Goal: Task Accomplishment & Management: Manage account settings

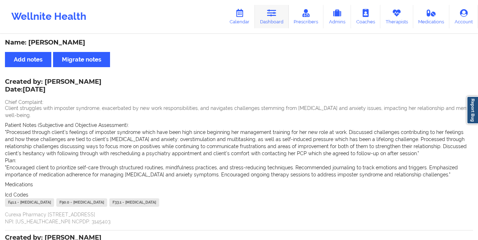
click at [275, 14] on icon at bounding box center [271, 13] width 9 height 8
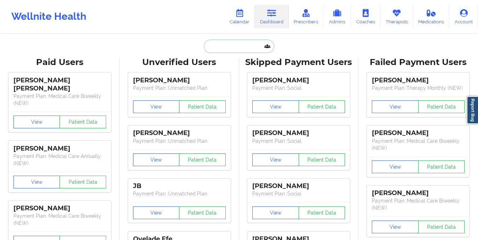
click at [213, 49] on input "text" at bounding box center [239, 46] width 70 height 13
paste input "[EMAIL_ADDRESS][DOMAIN_NAME]"
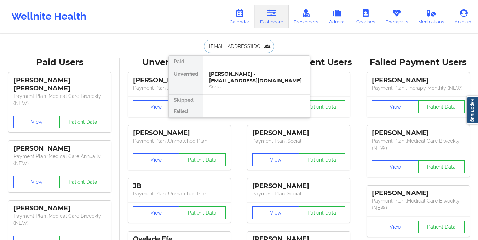
type input "[EMAIL_ADDRESS][DOMAIN_NAME]"
click at [241, 81] on div "Damaris Hernandez - damariscd7@yahoo.com" at bounding box center [256, 77] width 95 height 13
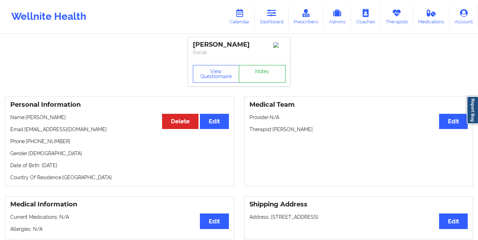
click at [272, 76] on link "Notes" at bounding box center [262, 74] width 47 height 18
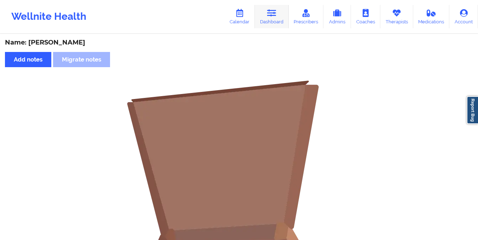
click at [273, 13] on icon at bounding box center [271, 13] width 9 height 8
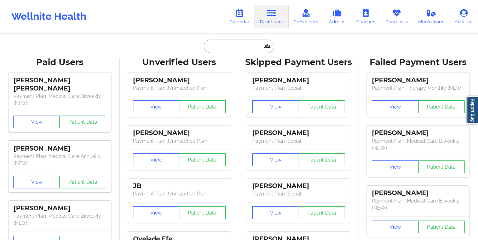
click at [220, 47] on input "text" at bounding box center [239, 46] width 70 height 13
paste input "[PERSON_NAME][EMAIL_ADDRESS][DOMAIN_NAME]"
type input "[PERSON_NAME][EMAIL_ADDRESS][DOMAIN_NAME]"
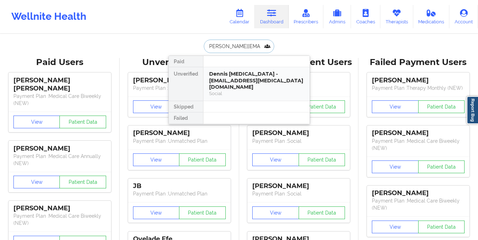
click at [221, 81] on div "Dennis Pinna - dennis.pinna@gmail.com" at bounding box center [256, 81] width 95 height 20
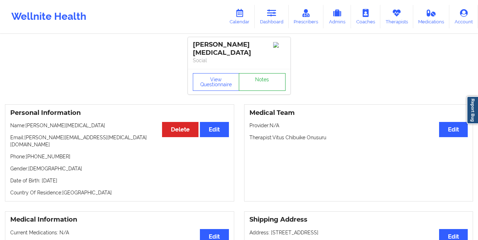
click at [261, 74] on link "Notes" at bounding box center [262, 82] width 47 height 18
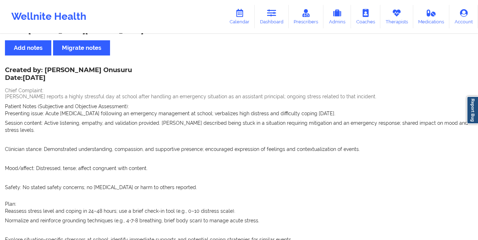
scroll to position [11, 0]
click at [271, 13] on icon at bounding box center [271, 13] width 9 height 8
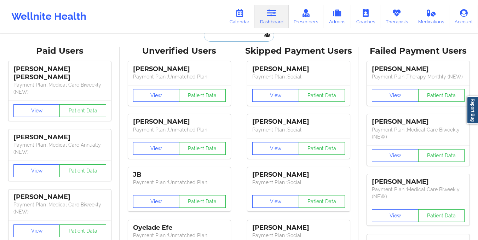
click at [229, 40] on input "text" at bounding box center [239, 34] width 70 height 13
paste input "[PERSON_NAME][EMAIL_ADDRESS][DOMAIN_NAME]"
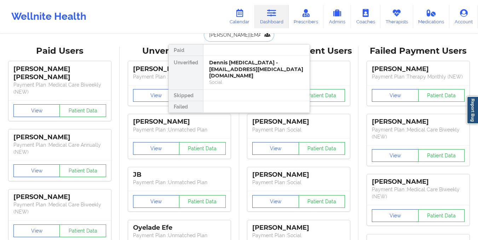
type input "[PERSON_NAME][EMAIL_ADDRESS][DOMAIN_NAME]"
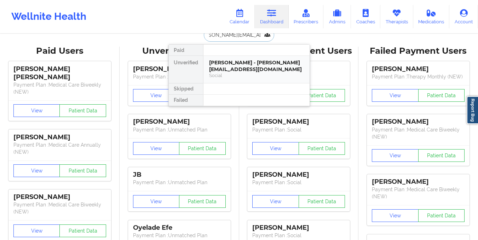
click at [232, 69] on div "Brittany Smith - smith.brittany443@gmail.com" at bounding box center [256, 65] width 95 height 13
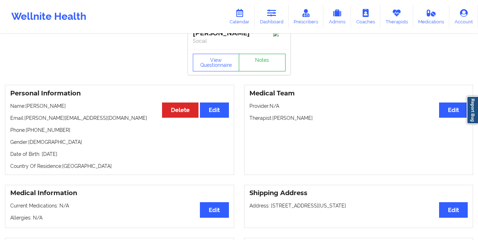
click at [264, 67] on link "Notes" at bounding box center [262, 63] width 47 height 18
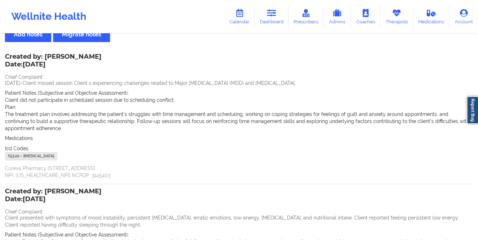
scroll to position [25, 0]
click at [269, 16] on icon at bounding box center [271, 13] width 9 height 8
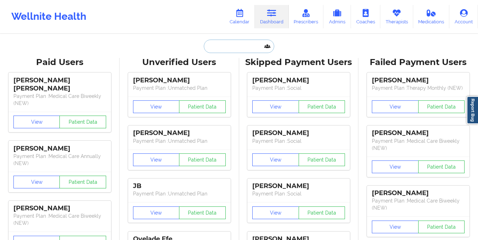
click at [215, 46] on input "text" at bounding box center [239, 46] width 70 height 13
paste input "[PERSON_NAME][EMAIL_ADDRESS][DOMAIN_NAME]"
type input "[PERSON_NAME][EMAIL_ADDRESS][DOMAIN_NAME]"
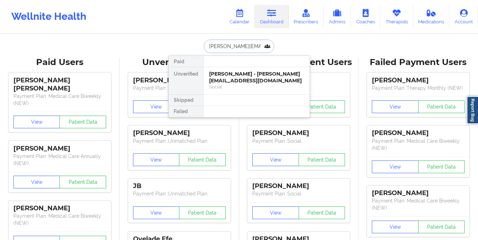
scroll to position [0, 7]
click at [233, 79] on div "Michelle lopez - michelle.mlop1@gmail.com" at bounding box center [256, 77] width 95 height 13
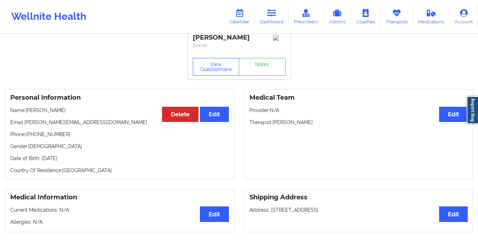
scroll to position [7, 0]
click at [268, 69] on link "Notes" at bounding box center [262, 67] width 47 height 18
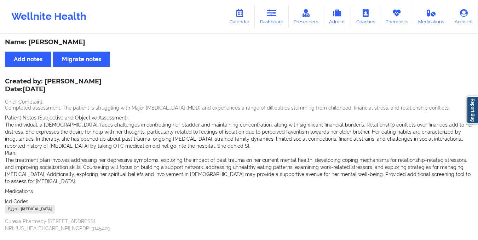
scroll to position [1, 0]
click at [267, 21] on link "Dashboard" at bounding box center [272, 16] width 34 height 23
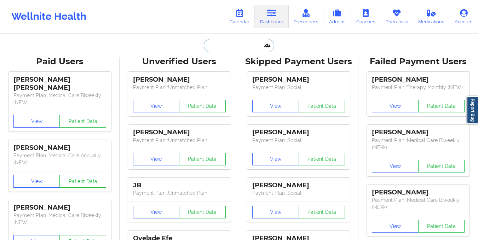
click at [221, 42] on input "text" at bounding box center [239, 45] width 70 height 13
paste input "[PERSON_NAME][EMAIL_ADDRESS][DOMAIN_NAME]"
type input "[PERSON_NAME][EMAIL_ADDRESS][DOMAIN_NAME]"
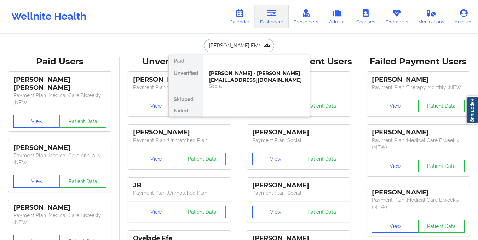
click at [227, 82] on div "Thelma Vargas - thelma.tv7@gmail.com" at bounding box center [256, 76] width 95 height 13
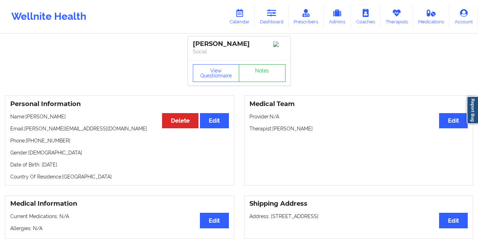
click at [263, 71] on link "Notes" at bounding box center [262, 73] width 47 height 18
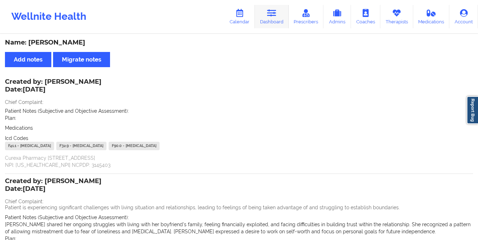
click at [269, 24] on link "Dashboard" at bounding box center [272, 16] width 34 height 23
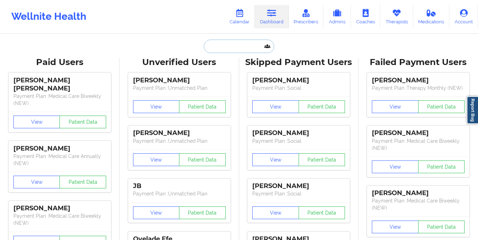
click at [227, 46] on input "text" at bounding box center [239, 46] width 70 height 13
paste input "[EMAIL_ADDRESS][DOMAIN_NAME]"
type input "[EMAIL_ADDRESS][DOMAIN_NAME]"
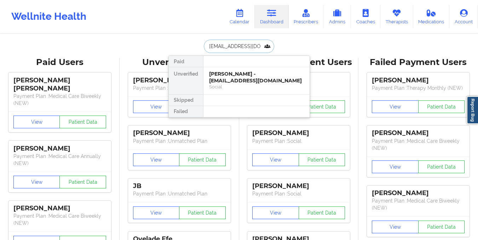
click at [229, 80] on div "Maria Zambrano - azgraterol@gmail.com" at bounding box center [256, 77] width 95 height 13
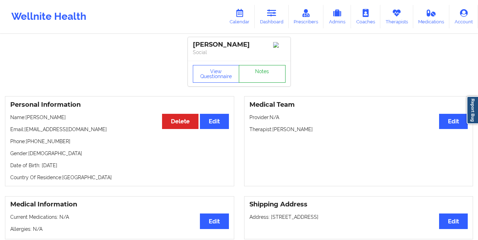
click at [257, 75] on link "Notes" at bounding box center [262, 74] width 47 height 18
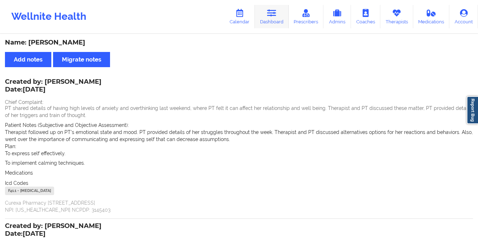
click at [272, 22] on link "Dashboard" at bounding box center [272, 16] width 34 height 23
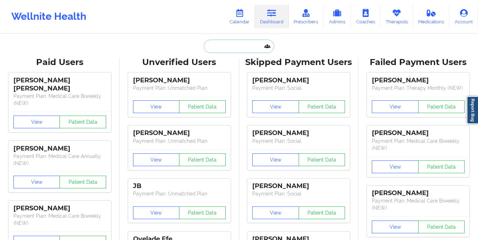
click at [223, 45] on input "text" at bounding box center [239, 46] width 70 height 13
paste input "[EMAIL_ADDRESS][DOMAIN_NAME]"
type input "[EMAIL_ADDRESS][DOMAIN_NAME]"
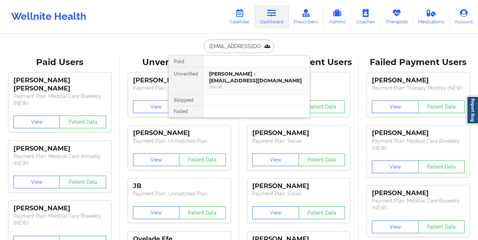
click at [243, 82] on div "Jonathan Miller - indiampls@gmail.com" at bounding box center [256, 77] width 95 height 13
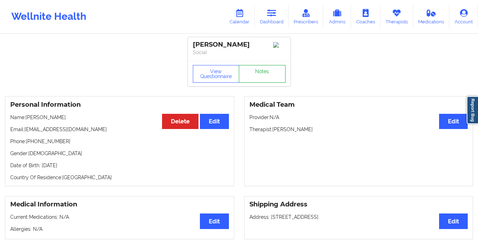
click at [259, 75] on link "Notes" at bounding box center [262, 74] width 47 height 18
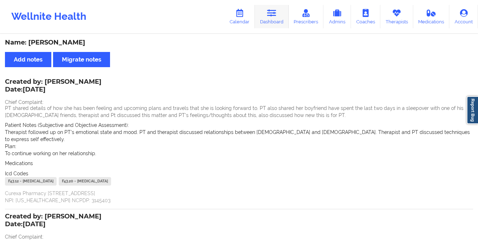
click at [275, 10] on icon at bounding box center [271, 13] width 9 height 8
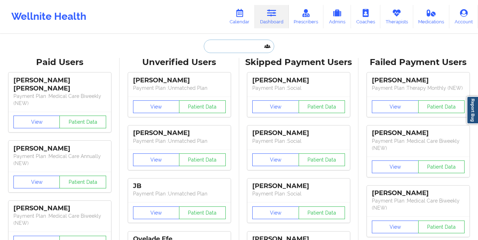
click at [231, 44] on input "text" at bounding box center [239, 46] width 70 height 13
paste input "[EMAIL_ADDRESS][DOMAIN_NAME]"
type input "[EMAIL_ADDRESS][DOMAIN_NAME]"
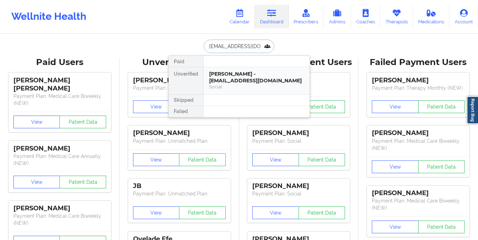
click at [243, 81] on div "Haley Bodo - hrpoole817@gmail.com" at bounding box center [256, 77] width 95 height 13
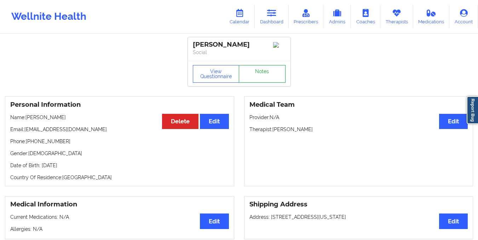
click at [264, 75] on link "Notes" at bounding box center [262, 74] width 47 height 18
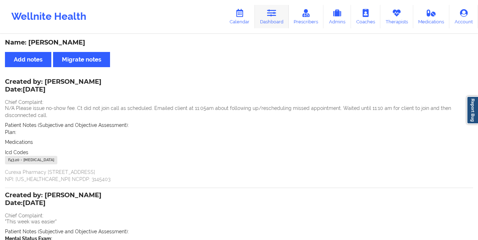
click at [267, 12] on link "Dashboard" at bounding box center [272, 16] width 34 height 23
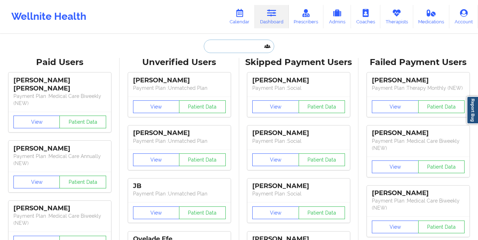
click at [216, 48] on input "text" at bounding box center [239, 46] width 70 height 13
paste input "[EMAIL_ADDRESS][DOMAIN_NAME]"
type input "[EMAIL_ADDRESS][DOMAIN_NAME]"
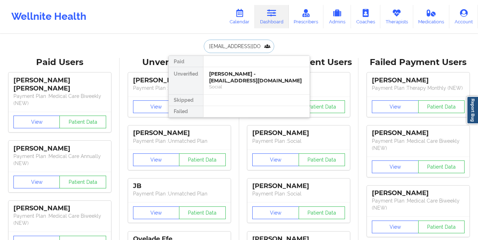
scroll to position [0, 1]
click at [246, 75] on div "Joshua Riley Thomas - jrileythomas@gmail.com" at bounding box center [256, 77] width 95 height 13
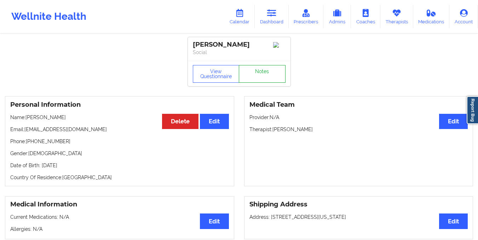
click at [250, 77] on link "Notes" at bounding box center [262, 74] width 47 height 18
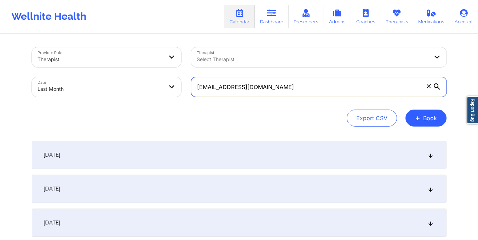
click at [234, 84] on input "[EMAIL_ADDRESS][DOMAIN_NAME]" at bounding box center [319, 87] width 256 height 20
paste input "[EMAIL_ADDRESS]"
type input "[EMAIL_ADDRESS][DOMAIN_NAME]"
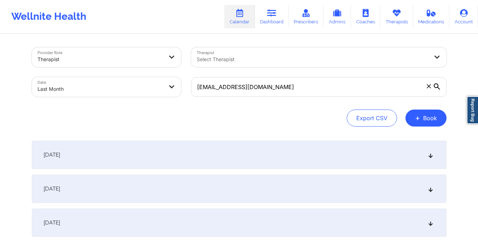
select select "2025-8"
select select "2025-9"
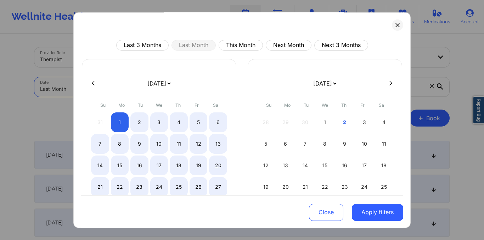
click at [141, 86] on body "Wellnite Health Calendar Dashboard Prescribers Admins Coaches Therapists Medica…" at bounding box center [242, 120] width 484 height 240
click at [240, 41] on button "This Month" at bounding box center [240, 45] width 44 height 11
select select "2025-9"
select select "2025-10"
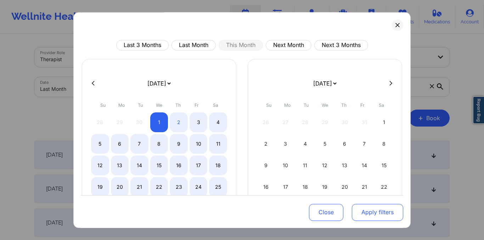
click at [379, 215] on button "Apply filters" at bounding box center [377, 212] width 51 height 17
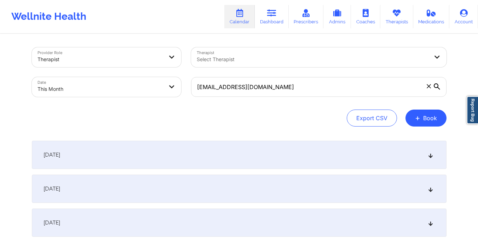
click at [220, 166] on div "[DATE]" at bounding box center [239, 155] width 415 height 28
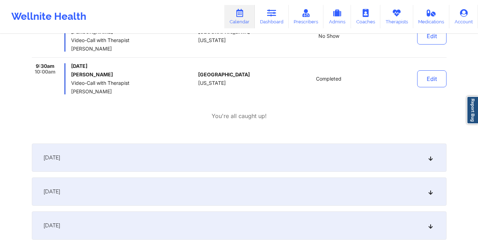
scroll to position [155, 0]
click at [210, 192] on div "[DATE]" at bounding box center [239, 191] width 415 height 28
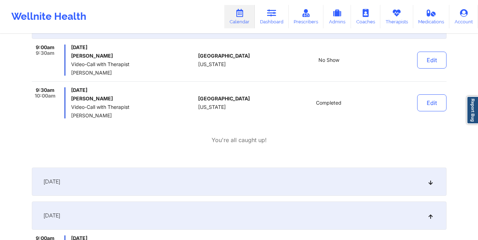
scroll to position [131, 0]
click at [200, 167] on div "[DATE]" at bounding box center [239, 181] width 415 height 28
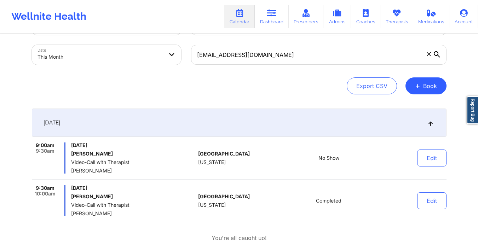
scroll to position [0, 0]
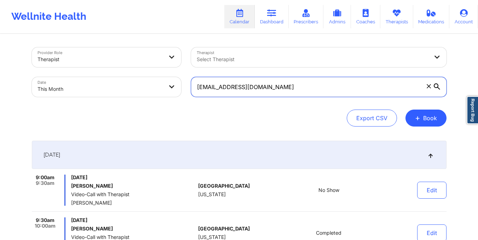
drag, startPoint x: 196, startPoint y: 87, endPoint x: 270, endPoint y: 97, distance: 74.0
click at [270, 97] on div "[EMAIL_ADDRESS][DOMAIN_NAME]" at bounding box center [319, 87] width 266 height 30
paste input "[PERSON_NAME][EMAIL_ADDRESS]"
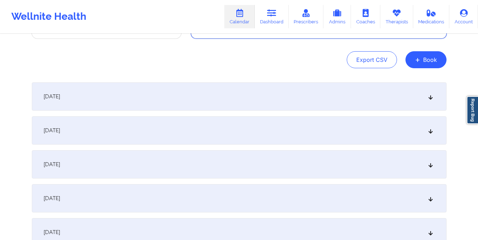
scroll to position [59, 0]
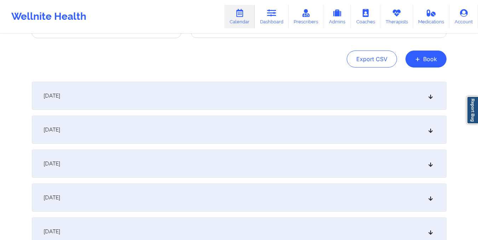
click at [245, 131] on div "[DATE]" at bounding box center [239, 130] width 415 height 28
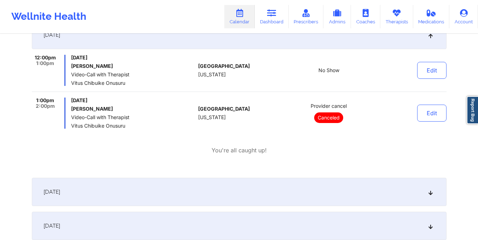
scroll to position [157, 0]
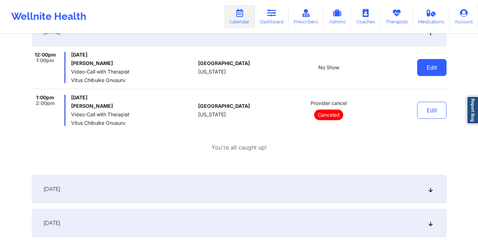
click at [433, 67] on button "Edit" at bounding box center [431, 67] width 29 height 17
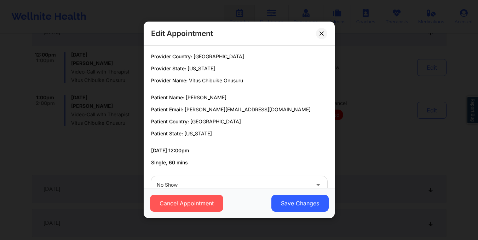
click at [387, 103] on div "Edit Appointment Provider Country: [GEOGRAPHIC_DATA] Provider State: [US_STATE]…" at bounding box center [239, 120] width 478 height 240
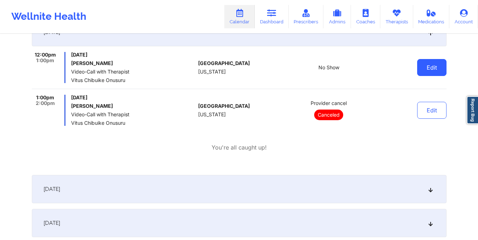
click at [439, 67] on button "Edit" at bounding box center [431, 67] width 29 height 17
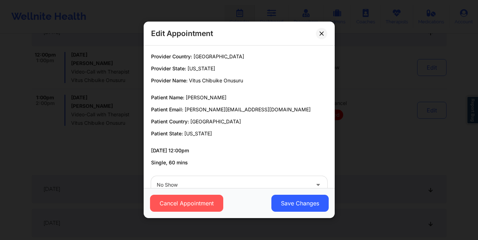
scroll to position [18, 0]
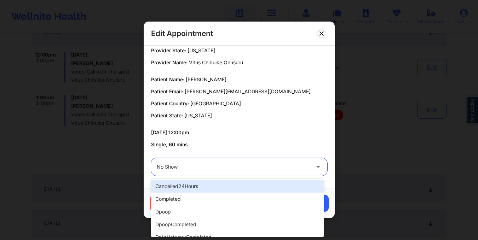
click at [183, 166] on div at bounding box center [233, 167] width 153 height 8
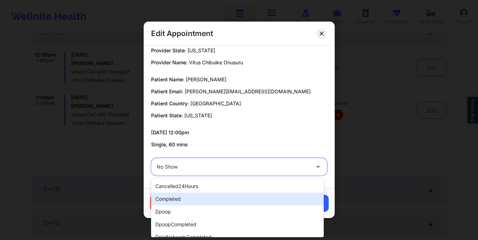
click at [177, 196] on div "completed" at bounding box center [237, 199] width 173 height 13
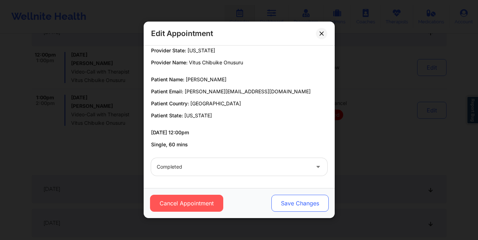
click at [289, 209] on button "Save Changes" at bounding box center [299, 203] width 57 height 17
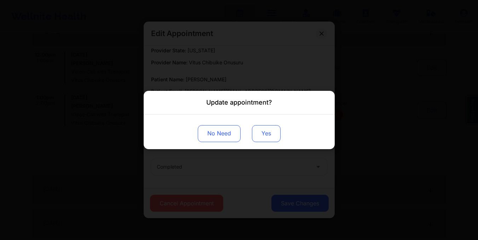
click at [272, 136] on button "Yes" at bounding box center [266, 133] width 29 height 17
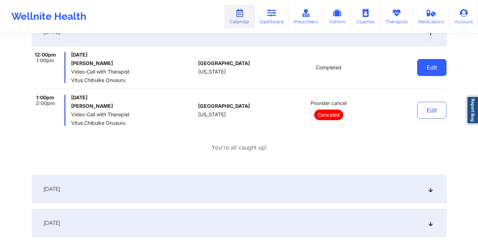
click at [436, 65] on button "Edit" at bounding box center [431, 67] width 29 height 17
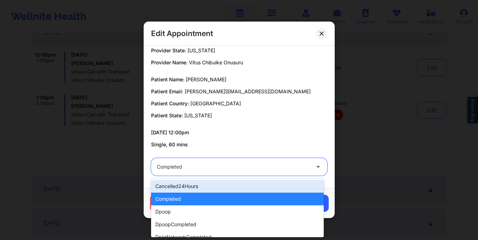
click at [253, 163] on div "Completed" at bounding box center [233, 167] width 153 height 18
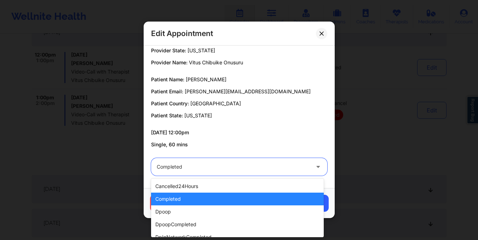
click at [203, 198] on div "completed" at bounding box center [237, 199] width 173 height 13
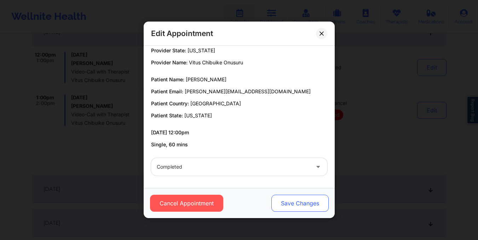
click at [306, 206] on button "Save Changes" at bounding box center [299, 203] width 57 height 17
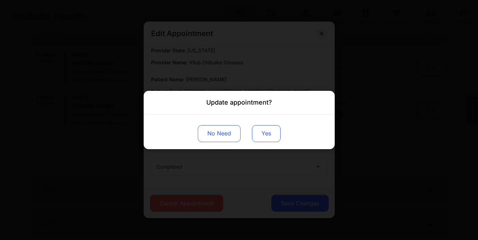
click at [273, 135] on button "Yes" at bounding box center [266, 133] width 29 height 17
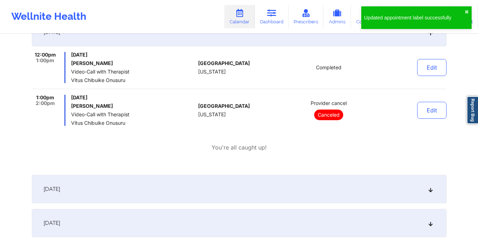
scroll to position [0, 0]
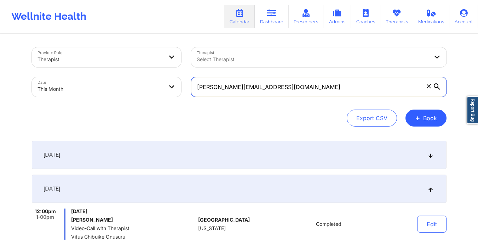
drag, startPoint x: 195, startPoint y: 86, endPoint x: 273, endPoint y: 91, distance: 78.0
click at [273, 91] on input "[PERSON_NAME][EMAIL_ADDRESS][DOMAIN_NAME]" at bounding box center [319, 87] width 256 height 20
paste input "[PERSON_NAME].brittany443"
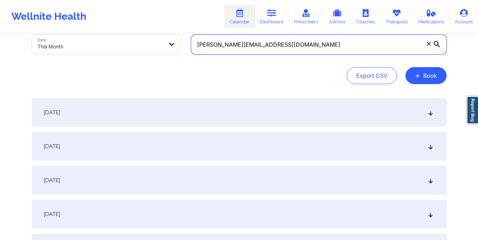
scroll to position [43, 0]
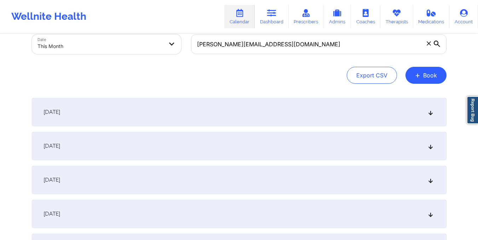
click at [301, 148] on div "[DATE]" at bounding box center [239, 146] width 415 height 28
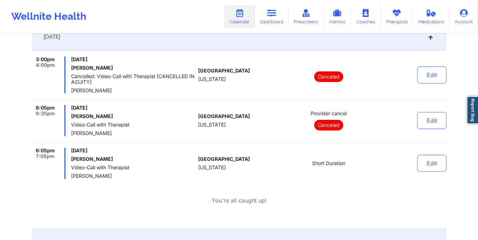
scroll to position [0, 0]
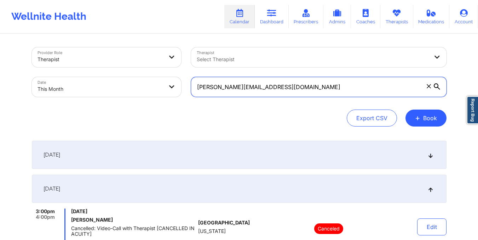
drag, startPoint x: 196, startPoint y: 87, endPoint x: 280, endPoint y: 87, distance: 83.9
click at [280, 87] on input "[PERSON_NAME][EMAIL_ADDRESS][DOMAIN_NAME]" at bounding box center [319, 87] width 256 height 20
paste input "kathleenrossdesign"
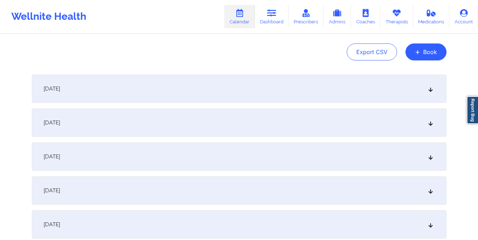
scroll to position [67, 0]
click at [281, 115] on div "[DATE]" at bounding box center [239, 122] width 415 height 28
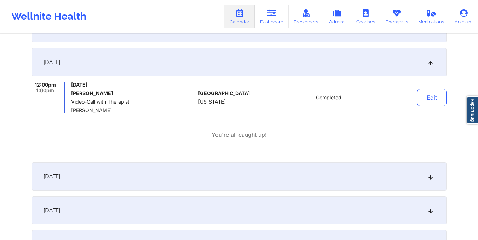
scroll to position [0, 0]
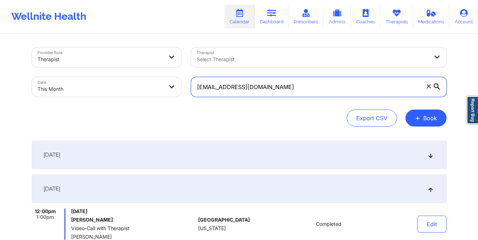
drag, startPoint x: 197, startPoint y: 90, endPoint x: 282, endPoint y: 90, distance: 85.0
click at [282, 90] on input "[EMAIL_ADDRESS][DOMAIN_NAME]" at bounding box center [319, 87] width 256 height 20
paste input "[PERSON_NAME].mlop1"
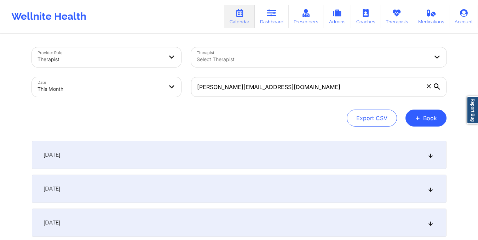
click at [207, 191] on div "[DATE]" at bounding box center [239, 189] width 415 height 28
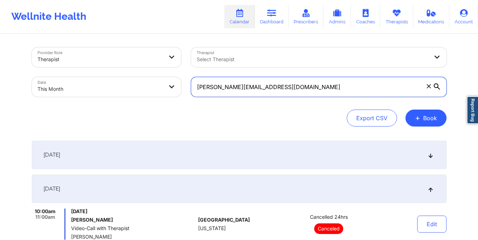
drag, startPoint x: 198, startPoint y: 87, endPoint x: 278, endPoint y: 94, distance: 81.0
click at [278, 94] on input "[PERSON_NAME][EMAIL_ADDRESS][DOMAIN_NAME]" at bounding box center [319, 87] width 256 height 20
paste input "[PERSON_NAME].tv7"
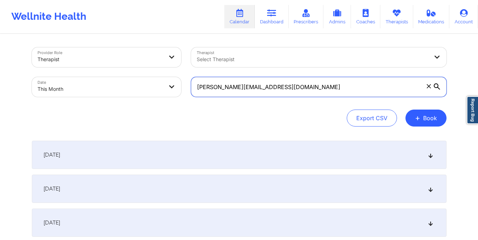
type input "[PERSON_NAME][EMAIL_ADDRESS][DOMAIN_NAME]"
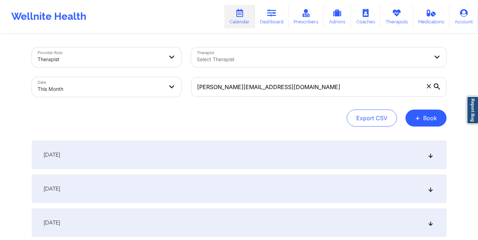
select select "2025-9"
select select "2025-10"
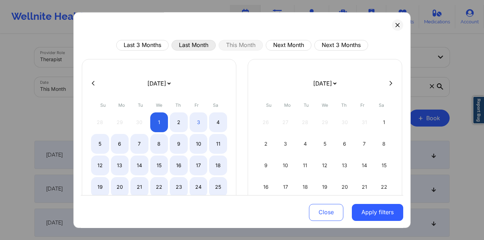
click at [196, 40] on button "Last Month" at bounding box center [193, 45] width 44 height 11
select select "2025-8"
select select "2025-9"
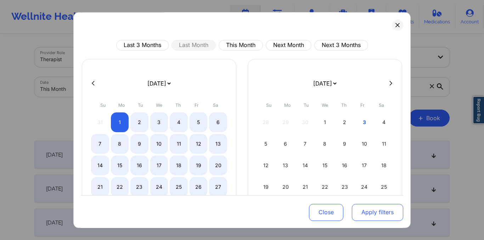
click at [369, 211] on button "Apply filters" at bounding box center [377, 212] width 51 height 17
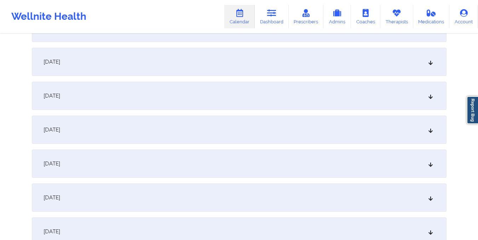
scroll to position [908, 0]
click at [273, 63] on div "[DATE]" at bounding box center [239, 62] width 415 height 28
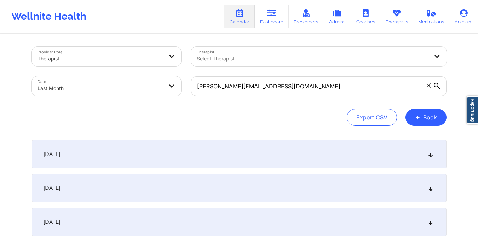
scroll to position [0, 0]
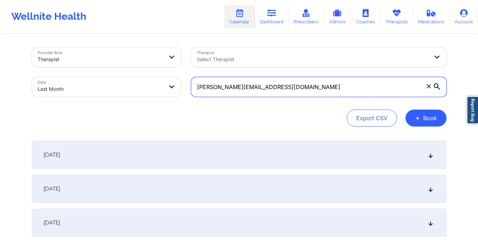
drag, startPoint x: 196, startPoint y: 89, endPoint x: 287, endPoint y: 87, distance: 91.0
click at [287, 87] on input "[PERSON_NAME][EMAIL_ADDRESS][DOMAIN_NAME]" at bounding box center [319, 87] width 256 height 20
paste input "kdagrin50"
type input "[EMAIL_ADDRESS][DOMAIN_NAME]"
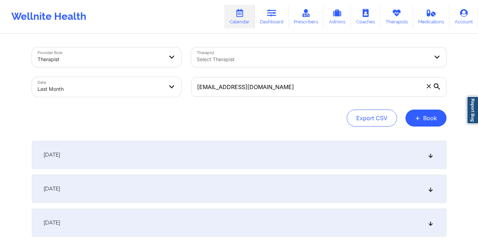
select select "2025-8"
select select "2025-9"
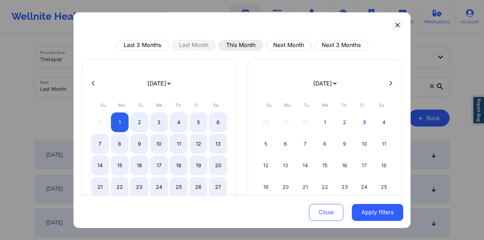
click at [251, 43] on button "This Month" at bounding box center [240, 45] width 44 height 11
select select "2025-9"
select select "2025-10"
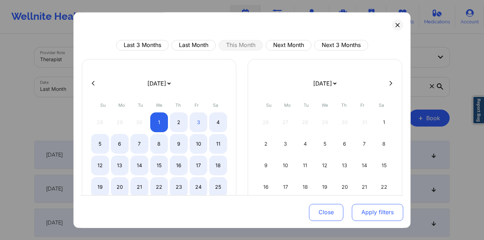
click at [379, 215] on button "Apply filters" at bounding box center [377, 212] width 51 height 17
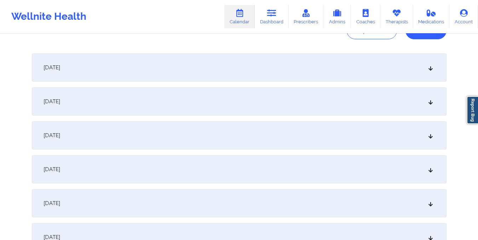
scroll to position [88, 0]
click at [189, 95] on div "[DATE]" at bounding box center [239, 101] width 415 height 28
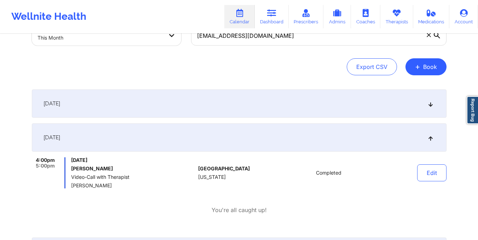
scroll to position [0, 0]
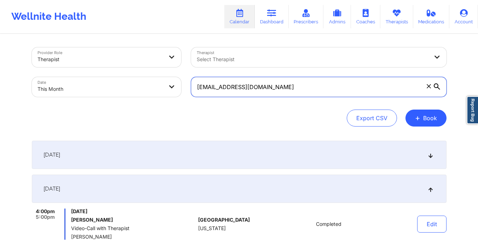
drag, startPoint x: 196, startPoint y: 87, endPoint x: 255, endPoint y: 94, distance: 59.5
click at [255, 94] on input "[EMAIL_ADDRESS][DOMAIN_NAME]" at bounding box center [319, 87] width 256 height 20
paste input "paulmagrino@hot"
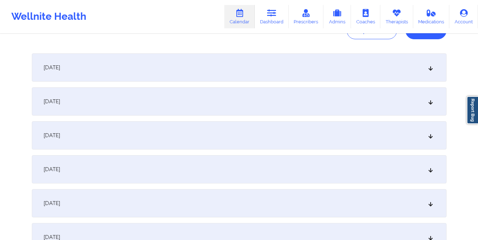
scroll to position [88, 0]
click at [101, 141] on div "[DATE]" at bounding box center [239, 135] width 415 height 28
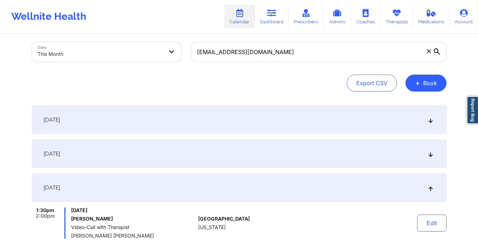
scroll to position [0, 0]
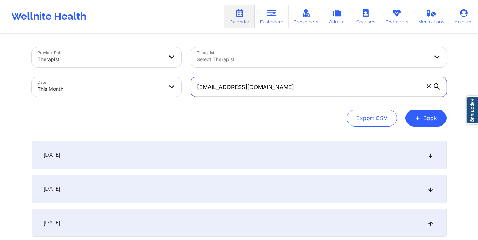
drag, startPoint x: 198, startPoint y: 88, endPoint x: 274, endPoint y: 102, distance: 77.4
click at [274, 102] on div "Provider Role Therapist Therapist Select Therapist Date This Month [EMAIL_ADDRE…" at bounding box center [239, 86] width 415 height 79
paste input "[DOMAIN_NAME]@g"
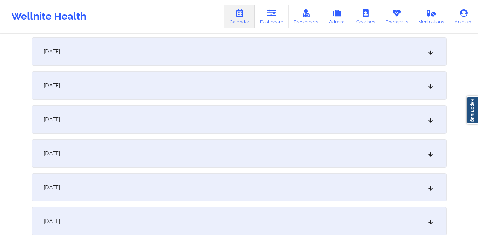
scroll to position [104, 0]
click at [149, 119] on div "[DATE]" at bounding box center [239, 119] width 415 height 28
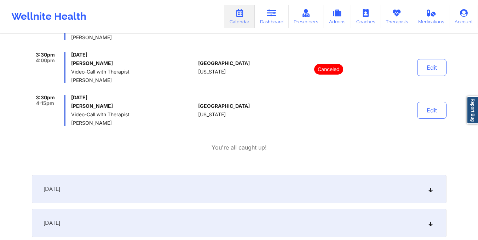
scroll to position [331, 0]
click at [161, 188] on div "[DATE]" at bounding box center [239, 189] width 415 height 28
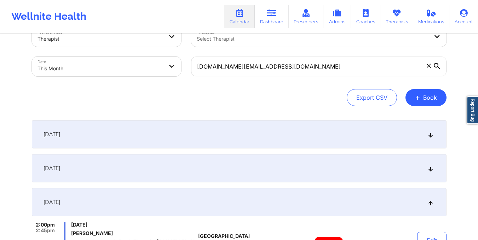
scroll to position [19, 0]
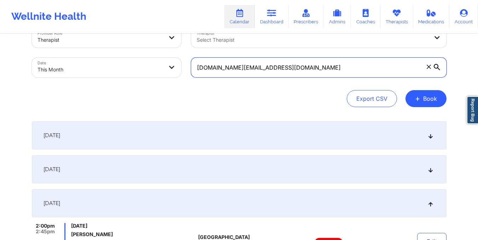
drag, startPoint x: 196, startPoint y: 70, endPoint x: 286, endPoint y: 74, distance: 90.0
click at [286, 74] on input "[DOMAIN_NAME][EMAIL_ADDRESS][DOMAIN_NAME]" at bounding box center [319, 68] width 256 height 20
paste input "[EMAIL_ADDRESS]"
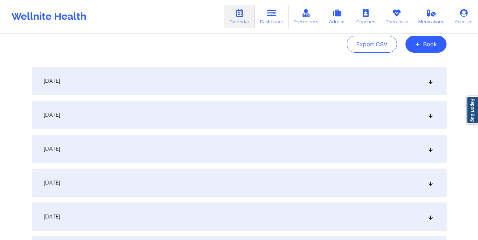
scroll to position [79, 0]
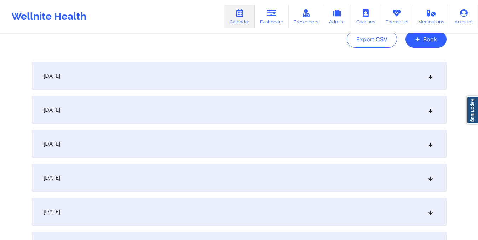
click at [245, 154] on div "[DATE]" at bounding box center [239, 144] width 415 height 28
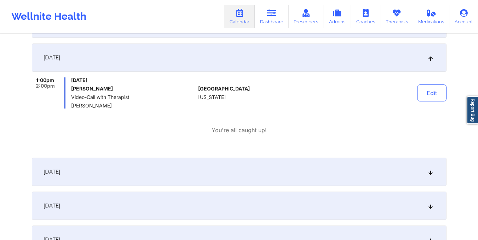
scroll to position [0, 0]
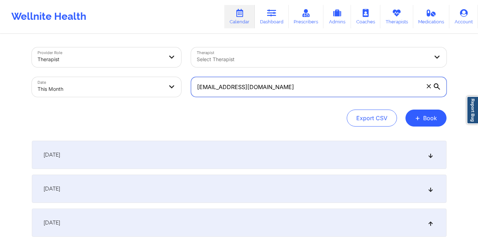
drag, startPoint x: 198, startPoint y: 90, endPoint x: 268, endPoint y: 95, distance: 70.3
click at [268, 95] on input "[EMAIL_ADDRESS][DOMAIN_NAME]" at bounding box center [319, 87] width 256 height 20
paste input "[EMAIL_ADDRESS]"
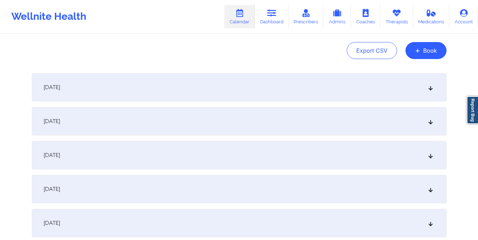
scroll to position [68, 0]
click at [206, 167] on div "[DATE]" at bounding box center [239, 155] width 415 height 28
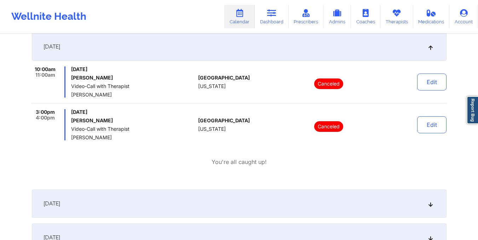
scroll to position [0, 0]
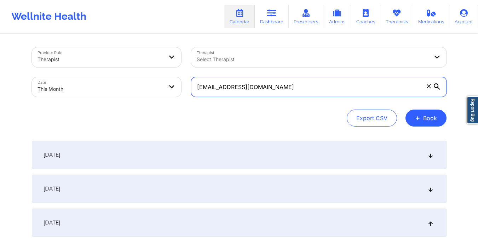
drag, startPoint x: 196, startPoint y: 89, endPoint x: 297, endPoint y: 91, distance: 100.9
click at [297, 91] on input "[EMAIL_ADDRESS][DOMAIN_NAME]" at bounding box center [319, 87] width 256 height 20
paste input "[EMAIL_ADDRESS]"
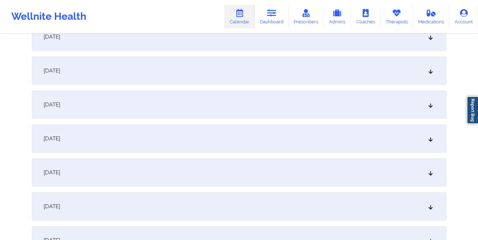
scroll to position [119, 0]
click at [246, 111] on div "[DATE]" at bounding box center [239, 104] width 415 height 28
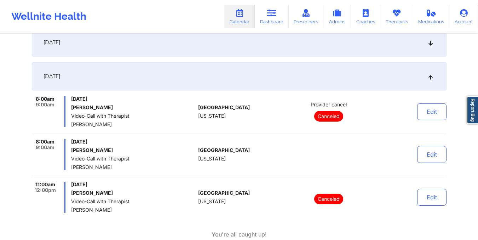
scroll to position [0, 0]
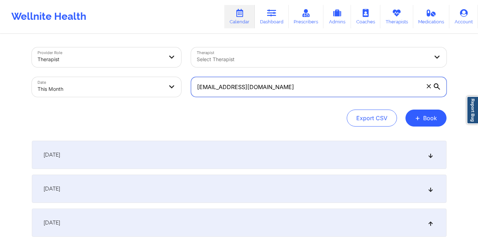
drag, startPoint x: 197, startPoint y: 90, endPoint x: 267, endPoint y: 99, distance: 71.0
click at [267, 99] on div "[EMAIL_ADDRESS][DOMAIN_NAME]" at bounding box center [319, 87] width 266 height 30
paste input "indiampls"
type input "[EMAIL_ADDRESS][DOMAIN_NAME]"
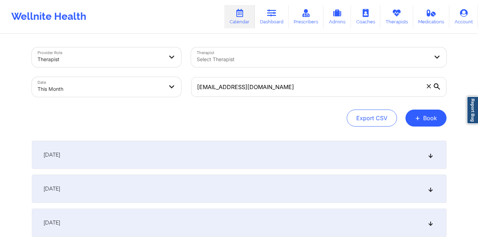
select select "2025-9"
select select "2025-10"
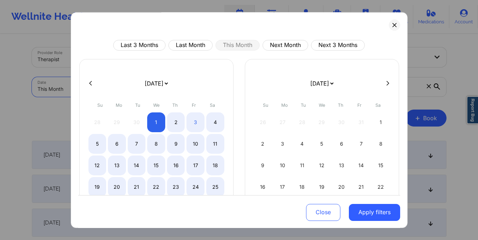
click at [138, 88] on body "Wellnite Health Calendar Dashboard Prescribers Admins Coaches Therapists Medica…" at bounding box center [239, 120] width 478 height 240
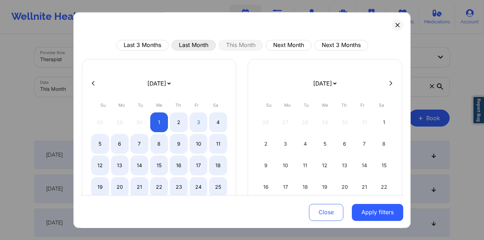
click at [199, 47] on button "Last Month" at bounding box center [193, 45] width 44 height 11
select select "2025-8"
select select "2025-9"
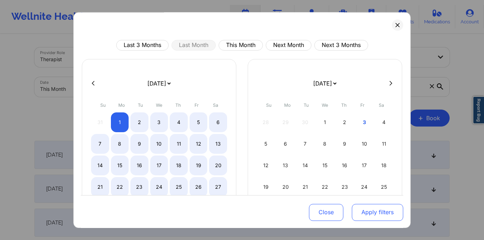
click at [371, 213] on button "Apply filters" at bounding box center [377, 212] width 51 height 17
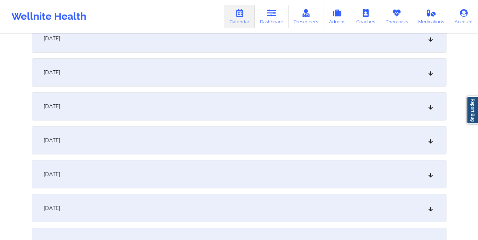
scroll to position [922, 0]
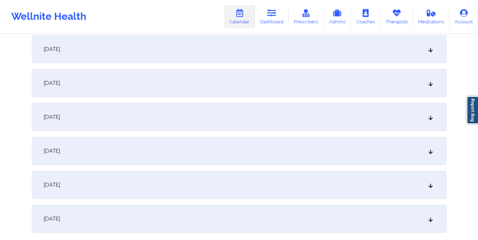
click at [190, 95] on div "[DATE]" at bounding box center [239, 83] width 415 height 28
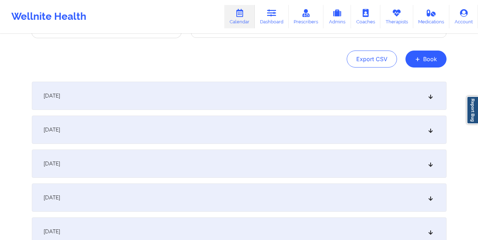
scroll to position [0, 0]
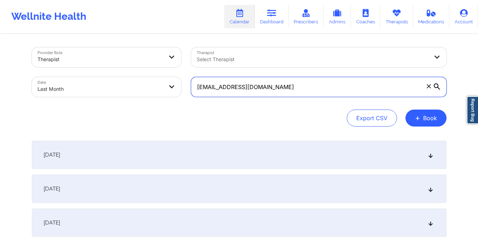
drag, startPoint x: 196, startPoint y: 89, endPoint x: 274, endPoint y: 89, distance: 77.9
click at [274, 89] on input "[EMAIL_ADDRESS][DOMAIN_NAME]" at bounding box center [319, 87] width 256 height 20
paste input "0737929"
type input "[EMAIL_ADDRESS][DOMAIN_NAME]"
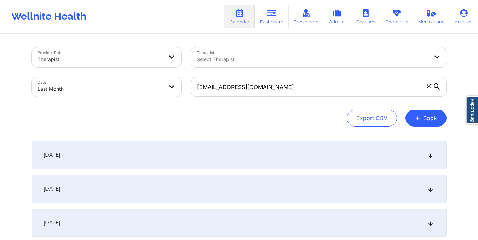
select select "2025-8"
select select "2025-9"
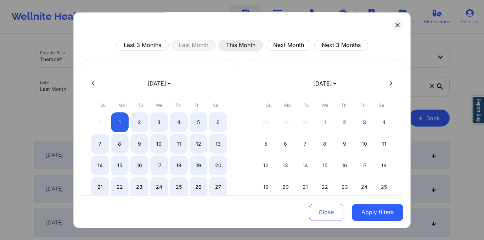
click at [246, 46] on button "This Month" at bounding box center [240, 45] width 44 height 11
select select "2025-9"
select select "2025-10"
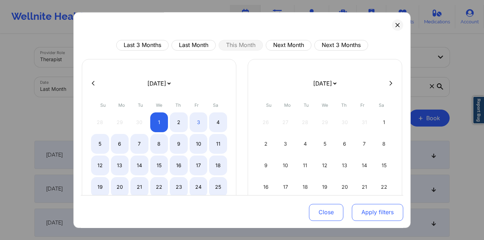
click at [368, 217] on button "Apply filters" at bounding box center [377, 212] width 51 height 17
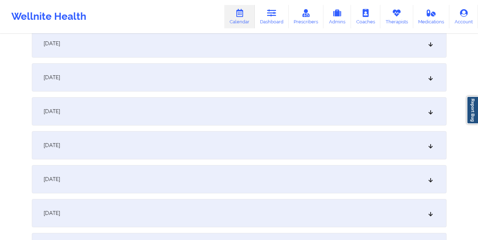
scroll to position [112, 0]
click at [271, 112] on div "[DATE]" at bounding box center [239, 111] width 415 height 28
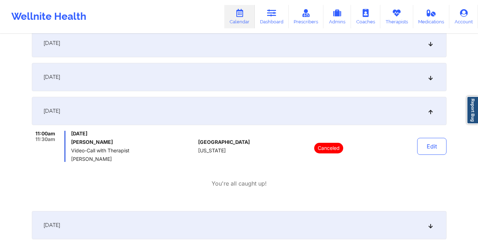
scroll to position [0, 0]
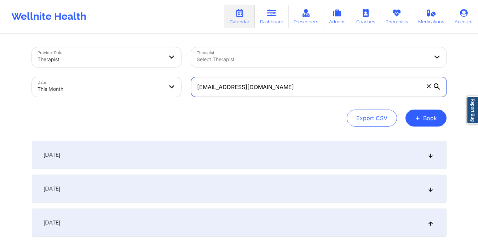
drag, startPoint x: 196, startPoint y: 87, endPoint x: 272, endPoint y: 92, distance: 75.9
click at [272, 92] on input "[EMAIL_ADDRESS][DOMAIN_NAME]" at bounding box center [319, 87] width 256 height 20
paste input ""Lore 6619-73-03 ipsumdo Sita 8766-31-70 consect Adip 4411-54-98 elitsed Doei 2…"
paste input "aclockett1@hot"
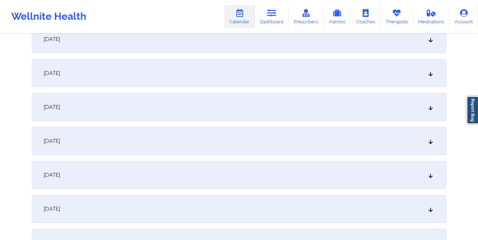
scroll to position [116, 0]
click at [247, 108] on div "[DATE]" at bounding box center [239, 107] width 415 height 28
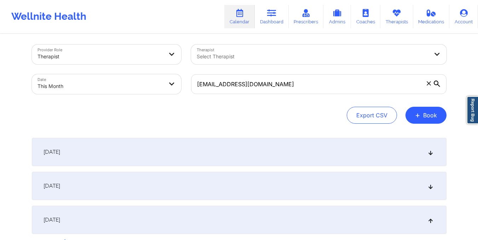
scroll to position [2, 0]
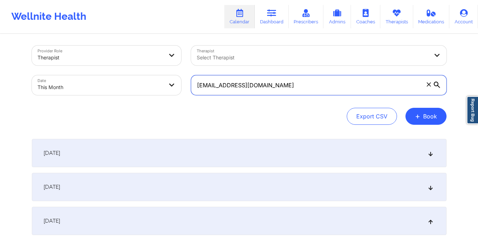
drag, startPoint x: 198, startPoint y: 87, endPoint x: 265, endPoint y: 88, distance: 66.6
click at [265, 88] on input "[EMAIL_ADDRESS][DOMAIN_NAME]" at bounding box center [319, 85] width 256 height 20
paste input "hrpoole817@g"
type input "[EMAIL_ADDRESS][DOMAIN_NAME]"
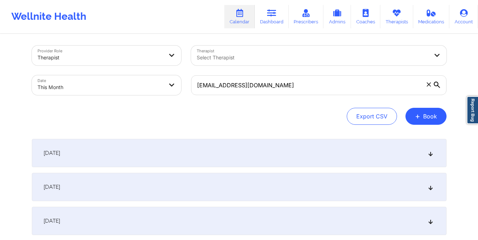
select select "2025-9"
select select "2025-10"
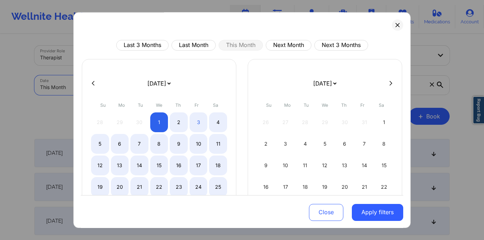
click at [167, 80] on body "Wellnite Health Calendar Dashboard Prescribers Admins Coaches Therapists Medica…" at bounding box center [242, 118] width 484 height 240
click at [194, 48] on button "Last Month" at bounding box center [193, 45] width 44 height 11
select select "2025-8"
select select "2025-9"
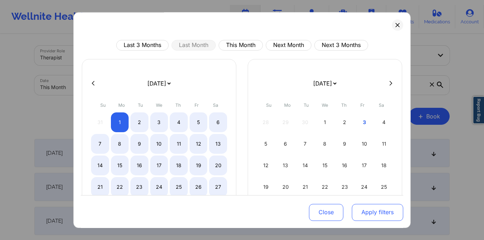
click at [359, 215] on button "Apply filters" at bounding box center [377, 212] width 51 height 17
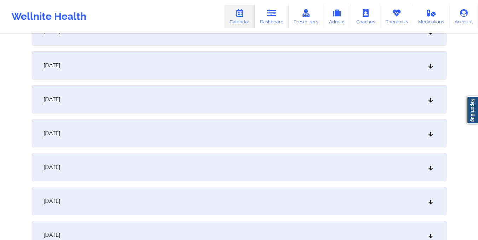
scroll to position [697, 0]
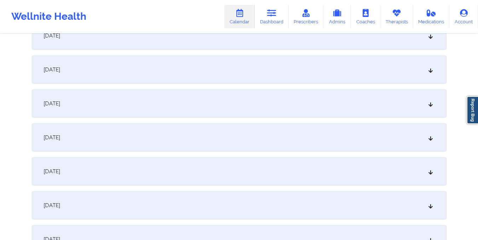
click at [216, 64] on div "[DATE]" at bounding box center [239, 70] width 415 height 28
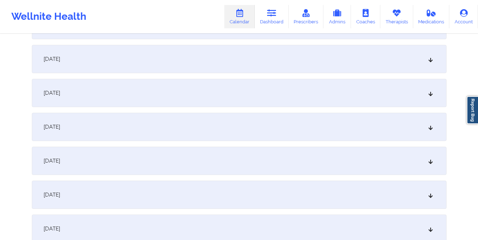
scroll to position [0, 0]
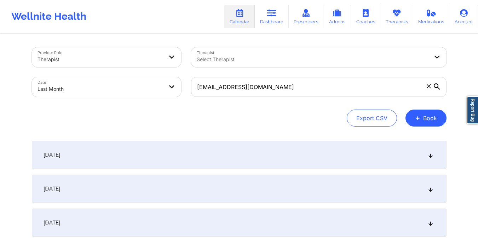
select select "2025-8"
select select "2025-9"
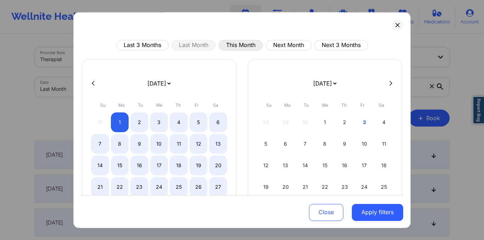
click at [237, 45] on button "This Month" at bounding box center [240, 45] width 44 height 11
select select "2025-9"
select select "2025-10"
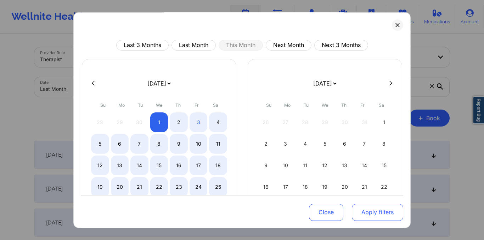
click at [361, 215] on button "Apply filters" at bounding box center [377, 212] width 51 height 17
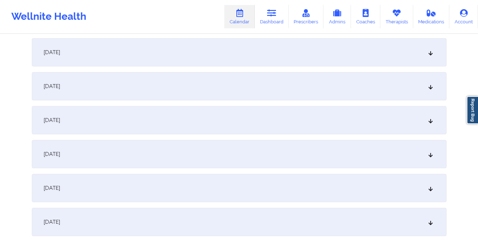
scroll to position [139, 0]
click at [304, 73] on div "[DATE]" at bounding box center [239, 84] width 415 height 28
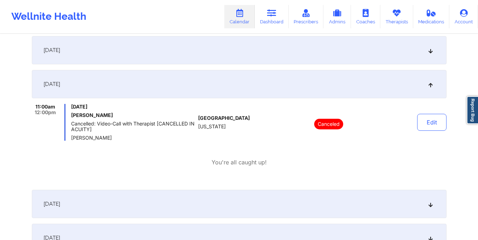
scroll to position [0, 0]
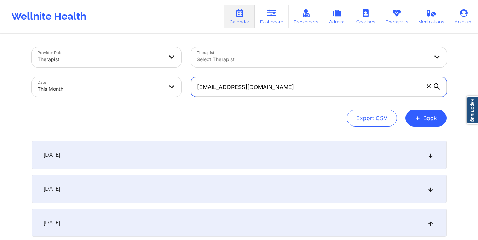
drag, startPoint x: 196, startPoint y: 88, endPoint x: 261, endPoint y: 89, distance: 65.1
click at [261, 89] on input "[EMAIL_ADDRESS][DOMAIN_NAME]" at bounding box center [319, 87] width 256 height 20
paste input "plantseedsofkindness"
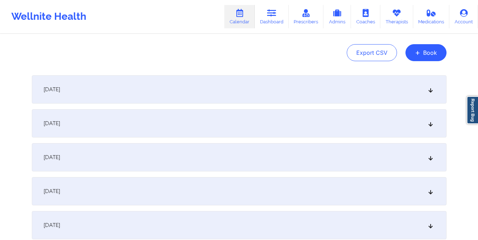
scroll to position [66, 0]
click at [302, 168] on div "[DATE]" at bounding box center [239, 157] width 415 height 28
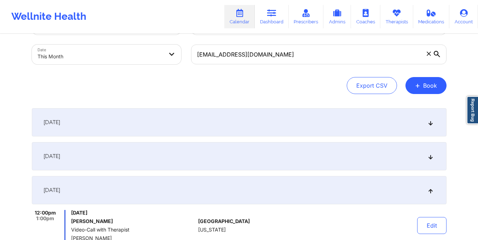
scroll to position [0, 0]
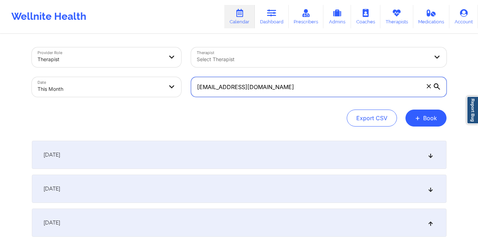
drag, startPoint x: 196, startPoint y: 87, endPoint x: 293, endPoint y: 94, distance: 96.6
click at [293, 94] on input "[EMAIL_ADDRESS][DOMAIN_NAME]" at bounding box center [319, 87] width 256 height 20
paste input "[EMAIL_ADDRESS]"
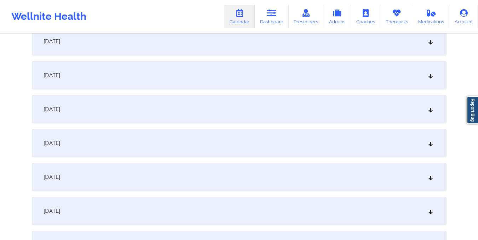
scroll to position [116, 0]
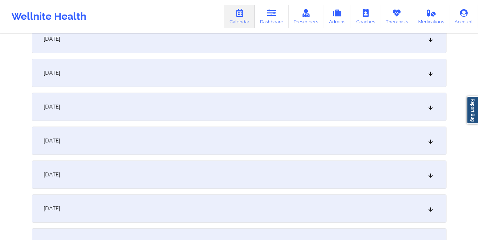
click at [281, 114] on div "[DATE]" at bounding box center [239, 107] width 415 height 28
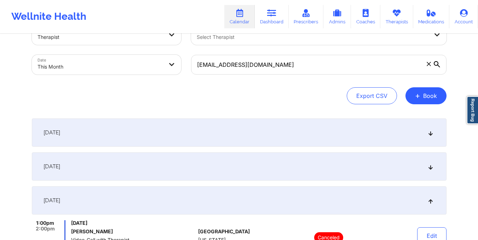
scroll to position [0, 0]
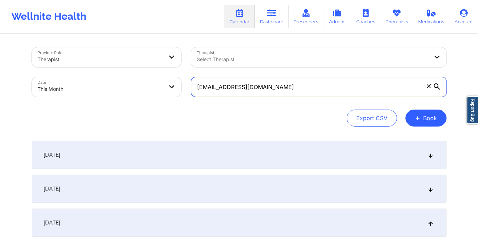
drag, startPoint x: 195, startPoint y: 90, endPoint x: 277, endPoint y: 89, distance: 81.8
click at [277, 89] on input "[EMAIL_ADDRESS][DOMAIN_NAME]" at bounding box center [319, 87] width 256 height 20
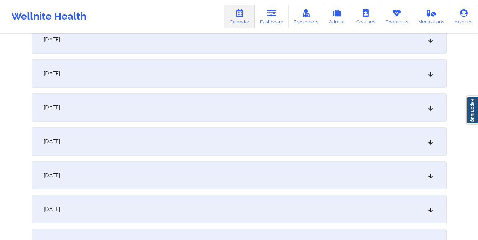
scroll to position [183, 0]
click at [258, 47] on div "[DATE]" at bounding box center [239, 40] width 415 height 28
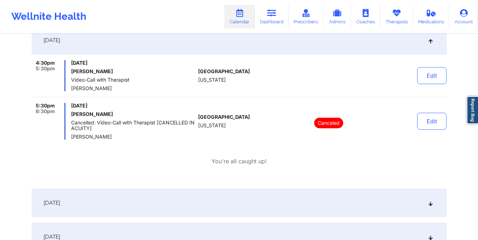
scroll to position [166, 0]
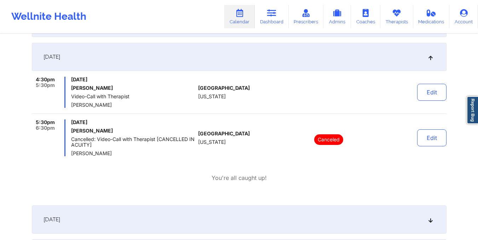
click at [242, 111] on div "4:30pm 5:30pm [DATE] [PERSON_NAME] Video-Call with Therapist [PERSON_NAME] [GEO…" at bounding box center [239, 95] width 415 height 37
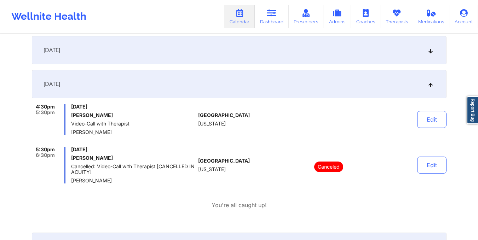
scroll to position [142, 0]
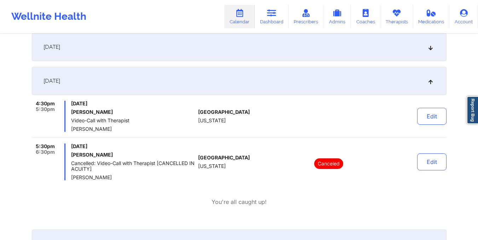
click at [136, 118] on div "[DATE] [PERSON_NAME] Video-Call with Therapist [PERSON_NAME]" at bounding box center [133, 116] width 124 height 31
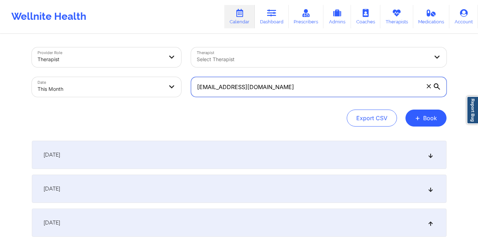
drag, startPoint x: 196, startPoint y: 86, endPoint x: 280, endPoint y: 94, distance: 84.6
click at [280, 94] on input "[EMAIL_ADDRESS][DOMAIN_NAME]" at bounding box center [319, 87] width 256 height 20
paste input "[PERSON_NAME].jacobs85"
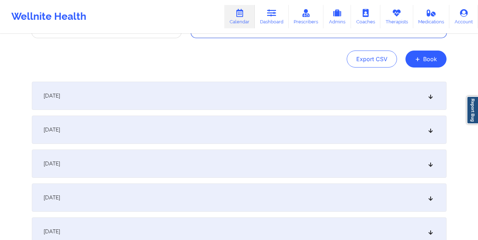
scroll to position [75, 0]
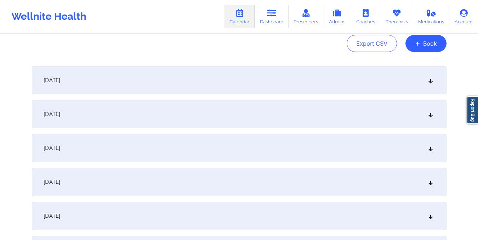
type input "[PERSON_NAME][EMAIL_ADDRESS][DOMAIN_NAME]"
click at [262, 156] on div "[DATE]" at bounding box center [239, 148] width 415 height 28
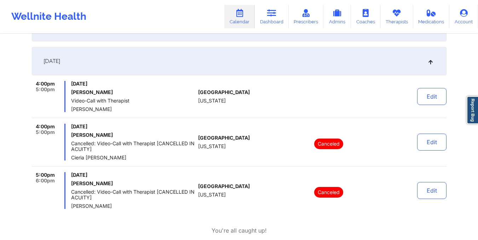
scroll to position [162, 0]
click at [272, 20] on link "Dashboard" at bounding box center [272, 16] width 34 height 23
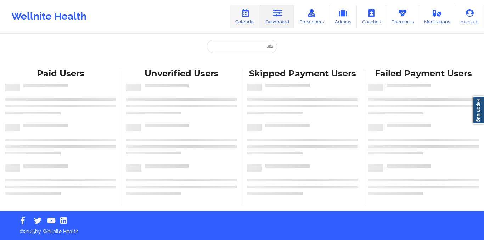
click at [246, 21] on link "Calendar" at bounding box center [245, 16] width 30 height 23
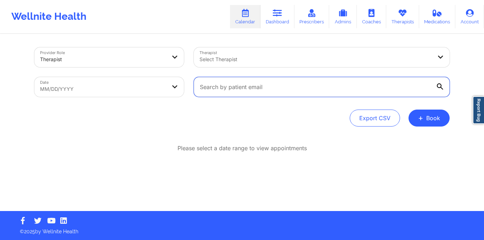
click at [203, 90] on input "text" at bounding box center [322, 87] width 256 height 20
paste input "[EMAIL_ADDRESS][DOMAIN_NAME]"
type input "[EMAIL_ADDRESS][DOMAIN_NAME]"
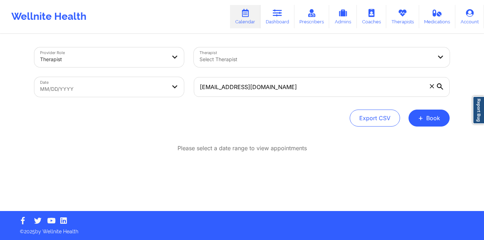
select select "2025-8"
select select "2025-9"
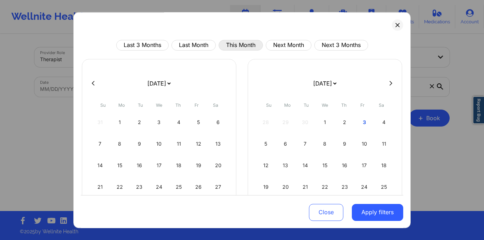
click at [240, 44] on button "This Month" at bounding box center [240, 45] width 44 height 11
select select "2025-9"
select select "2025-10"
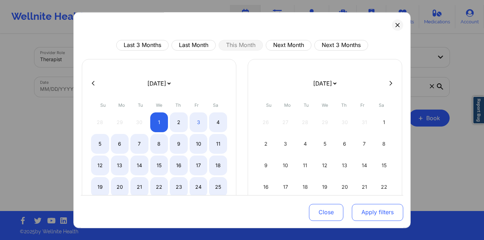
click at [371, 218] on button "Apply filters" at bounding box center [377, 212] width 51 height 17
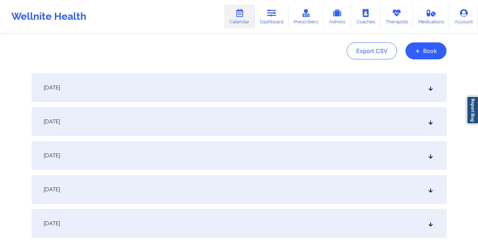
scroll to position [67, 0]
click at [279, 159] on div "[DATE]" at bounding box center [239, 156] width 415 height 28
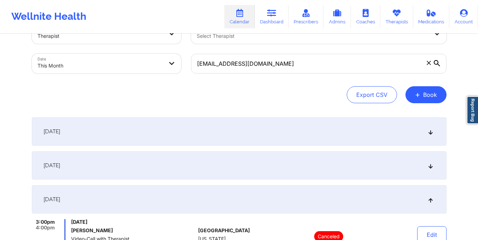
scroll to position [23, 0]
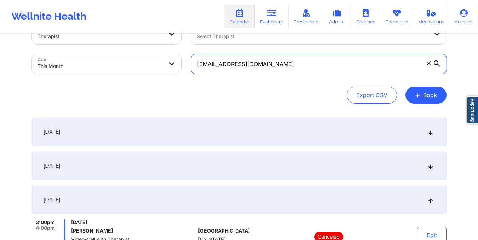
drag, startPoint x: 198, startPoint y: 65, endPoint x: 285, endPoint y: 64, distance: 86.4
click at [285, 64] on input "[EMAIL_ADDRESS][DOMAIN_NAME]" at bounding box center [319, 64] width 256 height 20
paste input "domdiamond89"
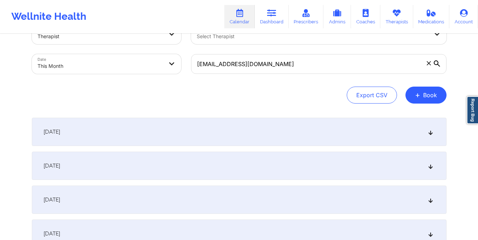
click at [283, 196] on div "[DATE]" at bounding box center [239, 200] width 415 height 28
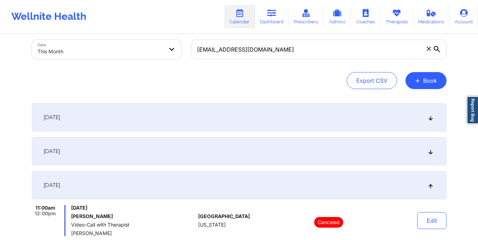
scroll to position [0, 0]
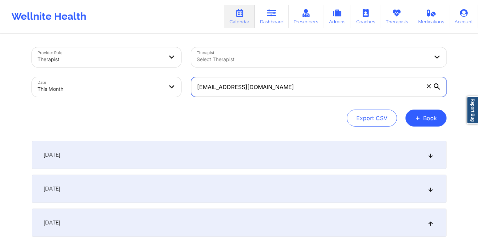
drag, startPoint x: 198, startPoint y: 89, endPoint x: 287, endPoint y: 92, distance: 89.6
click at [287, 92] on input "[EMAIL_ADDRESS][DOMAIN_NAME]" at bounding box center [319, 87] width 256 height 20
paste input "[EMAIL_ADDRESS][DOMAIN_NAME]"
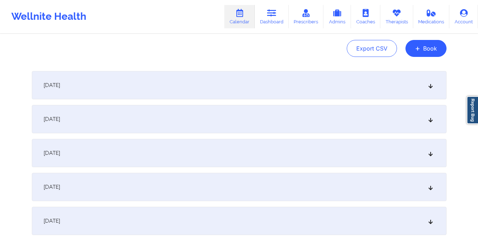
scroll to position [70, 0]
click at [223, 158] on div "[DATE]" at bounding box center [239, 153] width 415 height 28
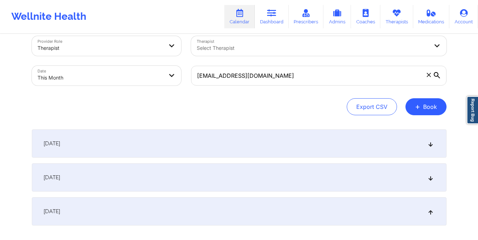
scroll to position [11, 0]
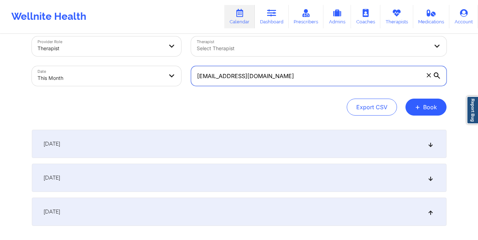
drag, startPoint x: 198, startPoint y: 75, endPoint x: 298, endPoint y: 78, distance: 100.2
click at [298, 78] on input "[EMAIL_ADDRESS][DOMAIN_NAME]" at bounding box center [319, 76] width 256 height 20
paste input "[EMAIL_ADDRESS][DOMAIN_NAME]"
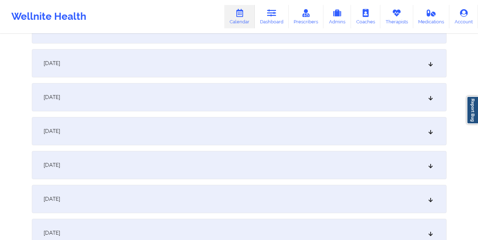
scroll to position [126, 0]
click at [286, 103] on div "[DATE]" at bounding box center [239, 97] width 415 height 28
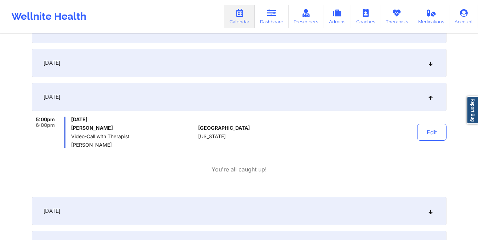
scroll to position [0, 0]
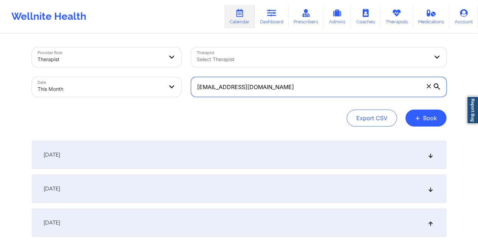
drag, startPoint x: 196, startPoint y: 87, endPoint x: 283, endPoint y: 97, distance: 86.6
click at [283, 97] on div "[EMAIL_ADDRESS][DOMAIN_NAME]" at bounding box center [319, 87] width 266 height 30
paste input "orderogabriel2005"
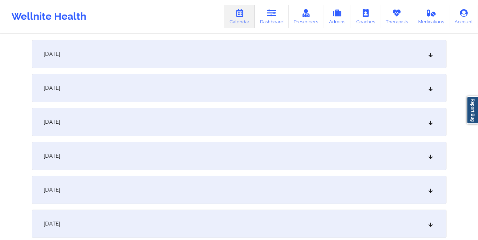
scroll to position [107, 0]
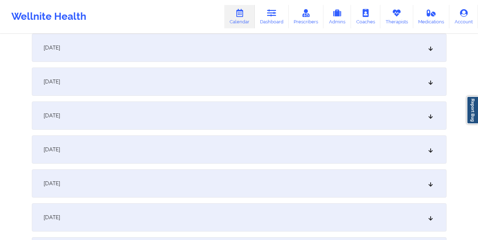
click at [257, 126] on div "[DATE]" at bounding box center [239, 116] width 415 height 28
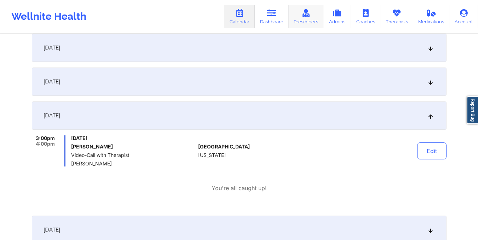
scroll to position [0, 0]
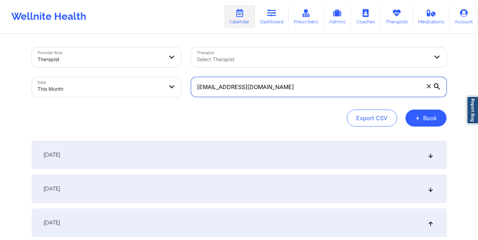
drag, startPoint x: 195, startPoint y: 89, endPoint x: 294, endPoint y: 101, distance: 99.9
click at [294, 101] on div "[EMAIL_ADDRESS][DOMAIN_NAME]" at bounding box center [319, 87] width 266 height 30
paste input "[PERSON_NAME].ponce1@hot"
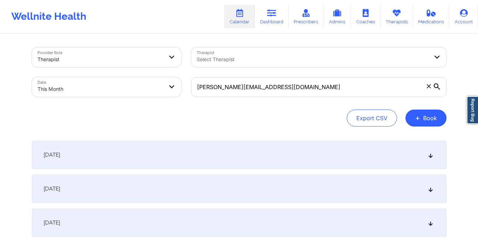
click at [294, 101] on div "[PERSON_NAME][EMAIL_ADDRESS][DOMAIN_NAME]" at bounding box center [319, 87] width 266 height 30
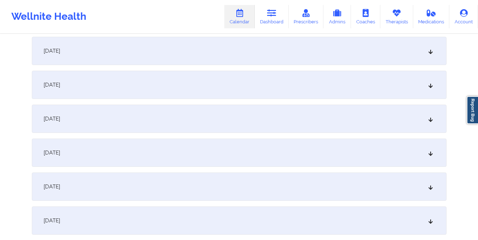
scroll to position [104, 0]
click at [276, 122] on div "[DATE]" at bounding box center [239, 118] width 415 height 28
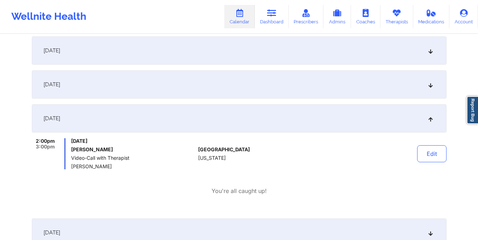
scroll to position [0, 0]
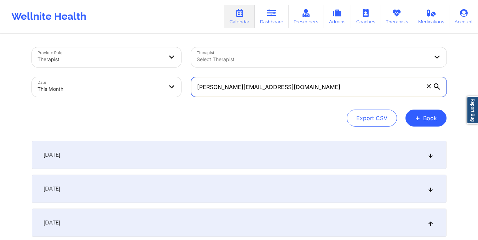
drag, startPoint x: 196, startPoint y: 88, endPoint x: 276, endPoint y: 95, distance: 80.0
click at [276, 95] on input "[PERSON_NAME][EMAIL_ADDRESS][DOMAIN_NAME]" at bounding box center [319, 87] width 256 height 20
paste input "nicolewoods3333@g"
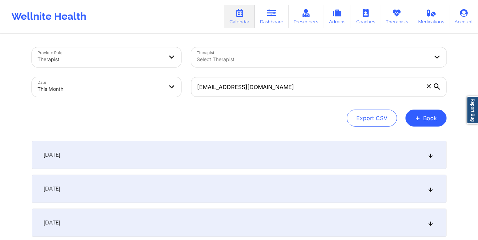
click at [262, 226] on div "[DATE]" at bounding box center [239, 223] width 415 height 28
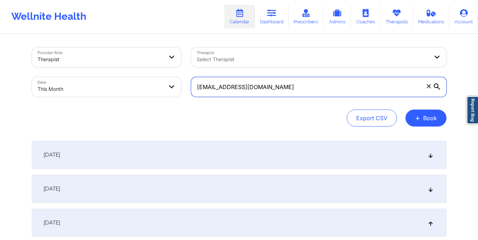
drag, startPoint x: 196, startPoint y: 89, endPoint x: 291, endPoint y: 93, distance: 95.3
click at [291, 93] on input "[EMAIL_ADDRESS][DOMAIN_NAME]" at bounding box center [319, 87] width 256 height 20
paste input "jordipena1149"
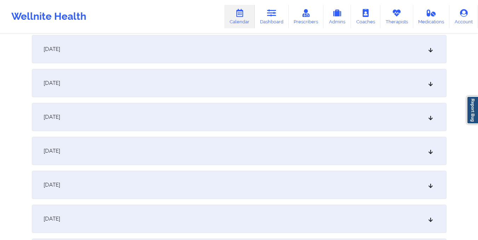
scroll to position [116, 0]
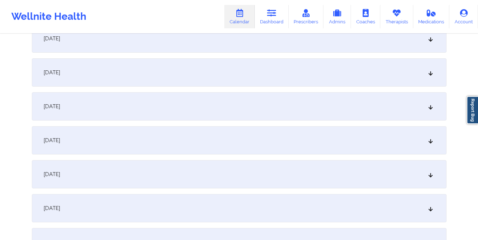
click at [241, 106] on div "[DATE]" at bounding box center [239, 106] width 415 height 28
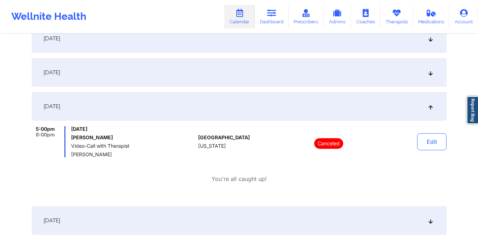
scroll to position [0, 0]
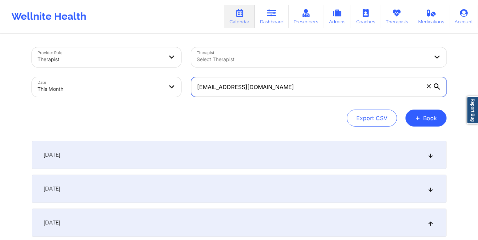
drag, startPoint x: 196, startPoint y: 87, endPoint x: 277, endPoint y: 100, distance: 81.4
click at [277, 100] on div "[EMAIL_ADDRESS][DOMAIN_NAME]" at bounding box center [319, 87] width 266 height 30
paste input "elizowskaa"
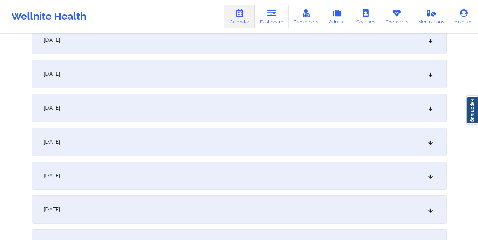
scroll to position [115, 0]
click at [277, 100] on div "[DATE]" at bounding box center [239, 107] width 415 height 28
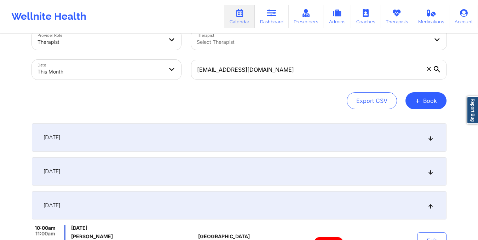
scroll to position [0, 0]
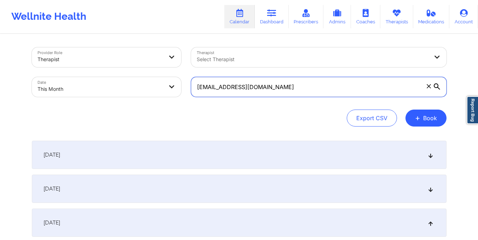
drag, startPoint x: 194, startPoint y: 87, endPoint x: 288, endPoint y: 90, distance: 94.2
click at [288, 90] on input "[EMAIL_ADDRESS][DOMAIN_NAME]" at bounding box center [319, 87] width 256 height 20
paste input "beauddoyle"
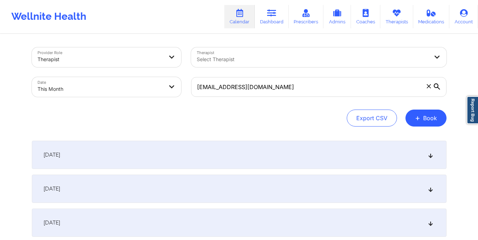
click at [248, 210] on div "[DATE]" at bounding box center [239, 223] width 415 height 28
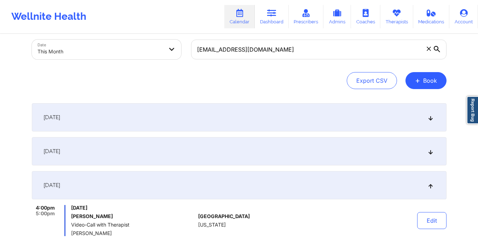
scroll to position [22, 0]
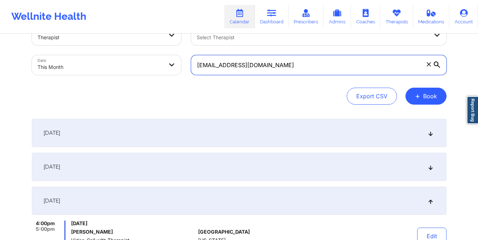
drag, startPoint x: 197, startPoint y: 65, endPoint x: 265, endPoint y: 77, distance: 69.0
click at [265, 77] on div "[EMAIL_ADDRESS][DOMAIN_NAME]" at bounding box center [319, 65] width 266 height 30
paste input "[PERSON_NAME]@ragesoft"
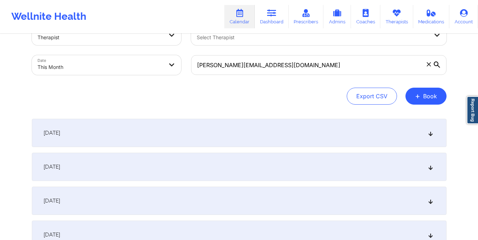
click at [214, 200] on div "[DATE]" at bounding box center [239, 201] width 415 height 28
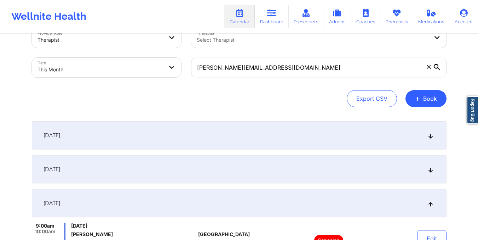
scroll to position [0, 0]
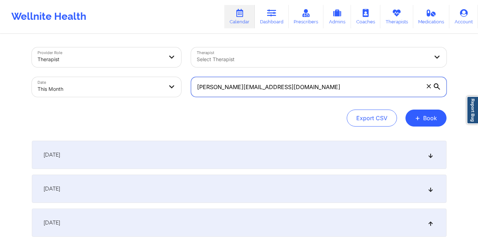
drag, startPoint x: 196, startPoint y: 87, endPoint x: 259, endPoint y: 90, distance: 62.7
click at [259, 90] on input "[PERSON_NAME][EMAIL_ADDRESS][DOMAIN_NAME]" at bounding box center [319, 87] width 256 height 20
paste input "[EMAIL_ADDRESS]"
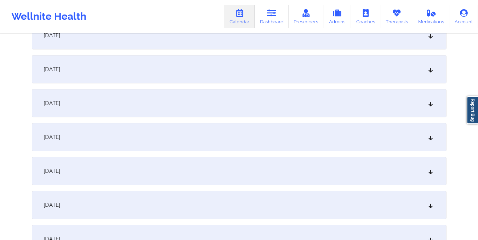
scroll to position [120, 0]
click at [223, 103] on div "[DATE]" at bounding box center [239, 103] width 415 height 28
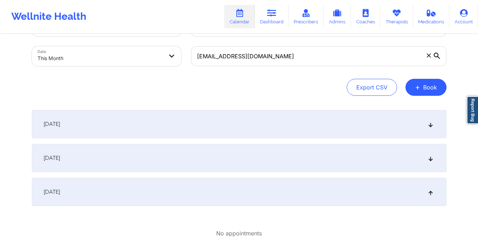
scroll to position [30, 0]
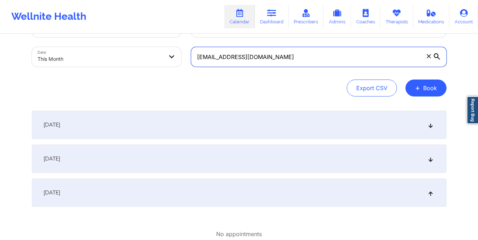
drag, startPoint x: 195, startPoint y: 58, endPoint x: 273, endPoint y: 59, distance: 77.5
click at [273, 59] on input "[EMAIL_ADDRESS][DOMAIN_NAME]" at bounding box center [319, 57] width 256 height 20
paste input "ianne.[PERSON_NAME]@ao"
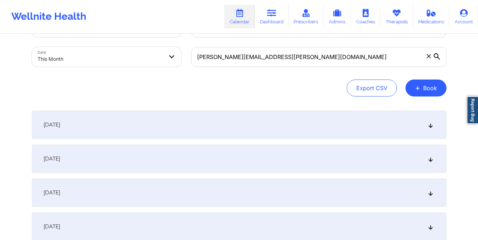
click at [266, 198] on div "[DATE]" at bounding box center [239, 193] width 415 height 28
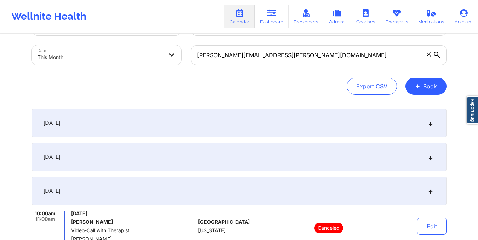
scroll to position [31, 0]
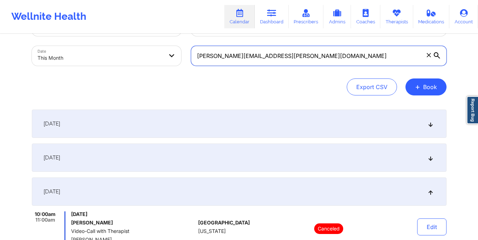
drag, startPoint x: 199, startPoint y: 57, endPoint x: 267, endPoint y: 60, distance: 68.4
click at [267, 60] on input "[PERSON_NAME][EMAIL_ADDRESS][PERSON_NAME][DOMAIN_NAME]" at bounding box center [319, 56] width 256 height 20
paste input "pcorr45@gmai"
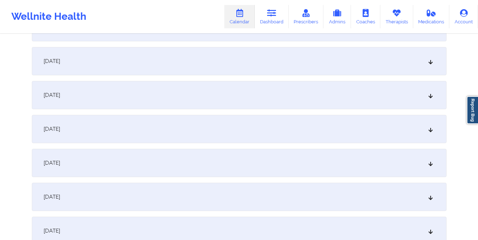
scroll to position [128, 0]
click at [241, 97] on div "[DATE]" at bounding box center [239, 95] width 415 height 28
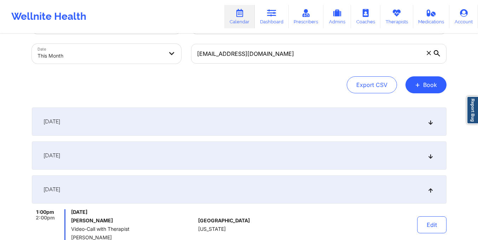
scroll to position [33, 0]
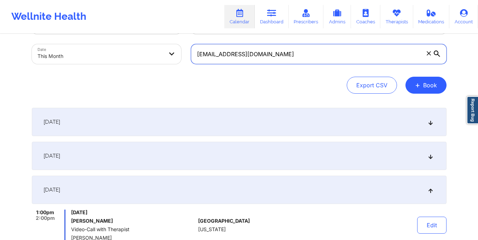
drag, startPoint x: 197, startPoint y: 57, endPoint x: 255, endPoint y: 54, distance: 57.8
click at [255, 54] on input "[EMAIL_ADDRESS][DOMAIN_NAME]" at bounding box center [319, 54] width 256 height 20
paste input "lisarcherry"
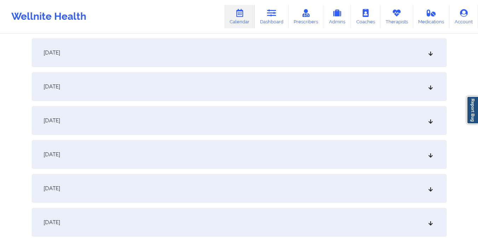
scroll to position [103, 0]
click at [153, 126] on div "[DATE]" at bounding box center [239, 120] width 415 height 28
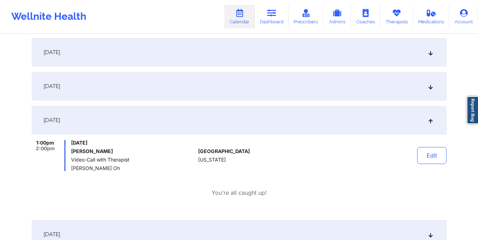
scroll to position [0, 0]
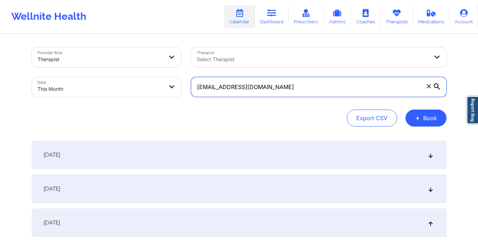
drag, startPoint x: 196, startPoint y: 89, endPoint x: 271, endPoint y: 99, distance: 75.4
click at [271, 99] on div "[EMAIL_ADDRESS][DOMAIN_NAME]" at bounding box center [319, 87] width 266 height 30
paste input "jennekenmae"
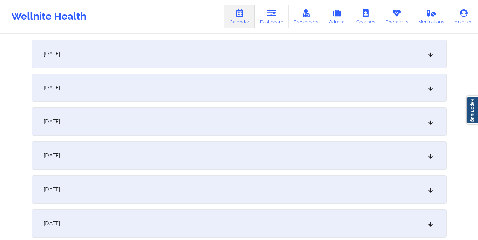
scroll to position [102, 0]
click at [264, 124] on div "[DATE]" at bounding box center [239, 121] width 415 height 28
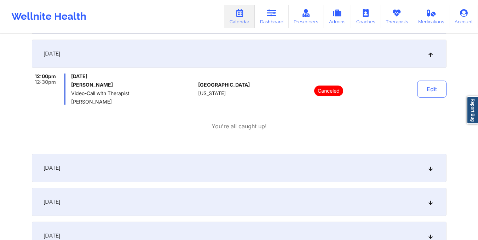
scroll to position [0, 0]
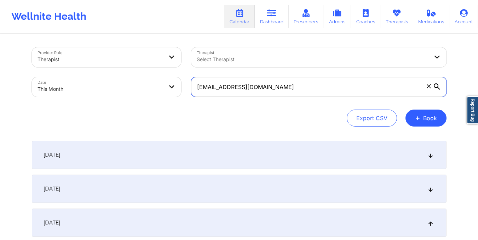
drag, startPoint x: 197, startPoint y: 90, endPoint x: 273, endPoint y: 101, distance: 76.9
click at [273, 101] on div "[EMAIL_ADDRESS][DOMAIN_NAME]" at bounding box center [319, 87] width 266 height 30
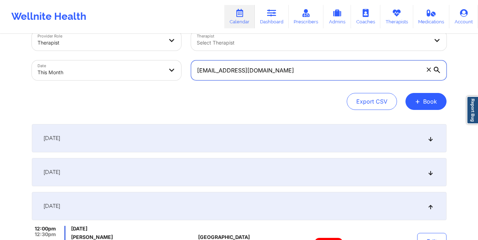
scroll to position [16, 0]
drag, startPoint x: 196, startPoint y: 74, endPoint x: 269, endPoint y: 73, distance: 73.3
click at [269, 73] on input "[EMAIL_ADDRESS][DOMAIN_NAME]" at bounding box center [319, 71] width 256 height 20
paste input "yilian0297"
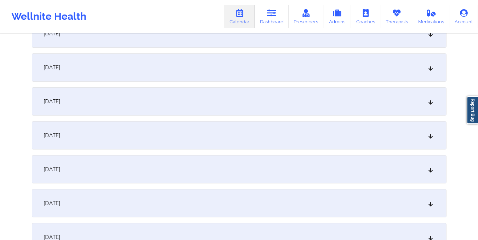
scroll to position [122, 0]
click at [259, 98] on div "[DATE]" at bounding box center [239, 101] width 415 height 28
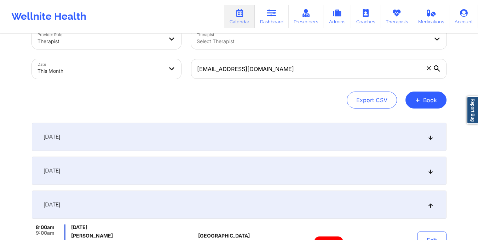
scroll to position [0, 0]
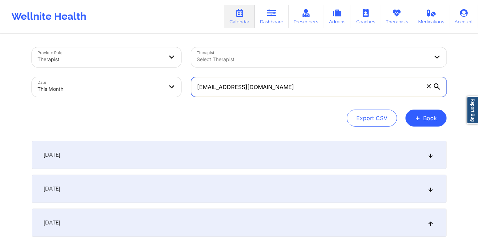
drag, startPoint x: 196, startPoint y: 89, endPoint x: 262, endPoint y: 88, distance: 65.9
click at [262, 88] on input "[EMAIL_ADDRESS][DOMAIN_NAME]" at bounding box center [319, 87] width 256 height 20
paste input "[EMAIL_ADDRESS]"
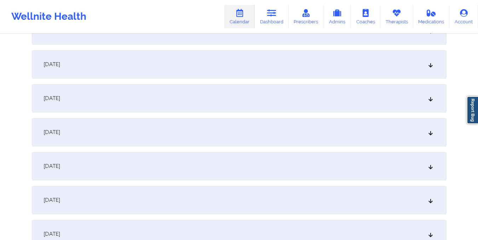
scroll to position [125, 0]
click at [239, 101] on div "[DATE]" at bounding box center [239, 98] width 415 height 28
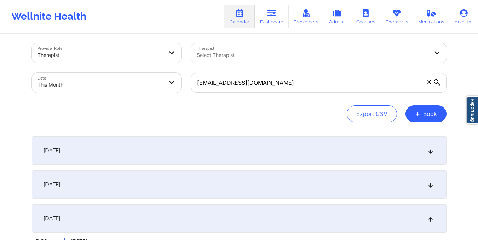
scroll to position [0, 0]
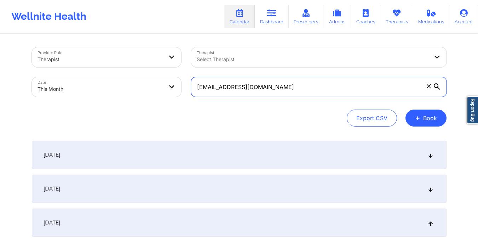
drag, startPoint x: 196, startPoint y: 87, endPoint x: 260, endPoint y: 89, distance: 63.7
click at [271, 90] on input "[EMAIL_ADDRESS][DOMAIN_NAME]" at bounding box center [319, 87] width 256 height 20
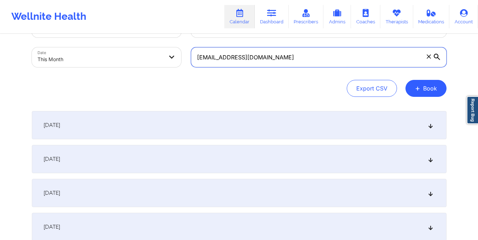
scroll to position [29, 0]
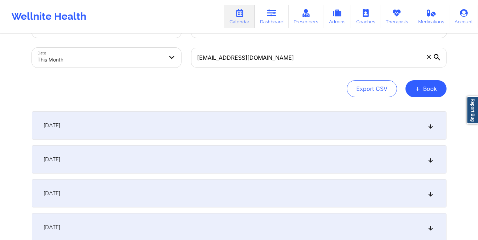
drag, startPoint x: 257, startPoint y: 198, endPoint x: 222, endPoint y: 197, distance: 35.8
click at [257, 198] on div "[DATE]" at bounding box center [239, 193] width 415 height 28
click at [95, 193] on div "[DATE]" at bounding box center [239, 193] width 415 height 28
click at [249, 194] on div "[DATE]" at bounding box center [239, 193] width 415 height 28
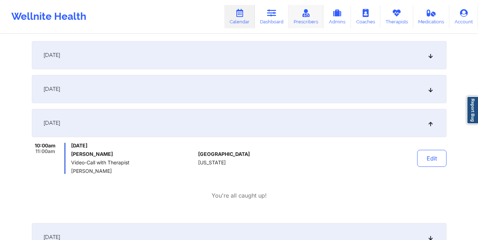
scroll to position [0, 0]
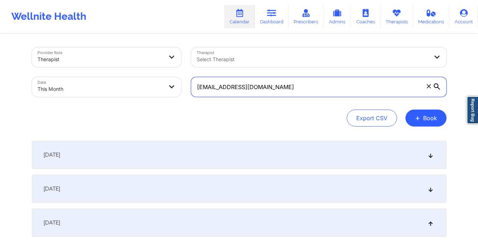
click at [196, 86] on input "[EMAIL_ADDRESS][DOMAIN_NAME]" at bounding box center [319, 87] width 256 height 20
drag, startPoint x: 196, startPoint y: 86, endPoint x: 260, endPoint y: 92, distance: 64.4
click at [260, 92] on input "[EMAIL_ADDRESS][DOMAIN_NAME]" at bounding box center [319, 87] width 256 height 20
paste input "[EMAIL_ADDRESS]"
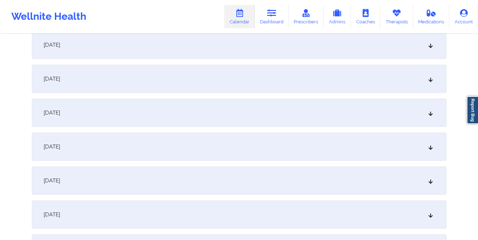
scroll to position [113, 0]
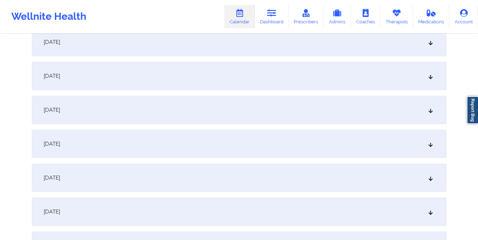
click at [149, 110] on div "[DATE]" at bounding box center [239, 110] width 415 height 28
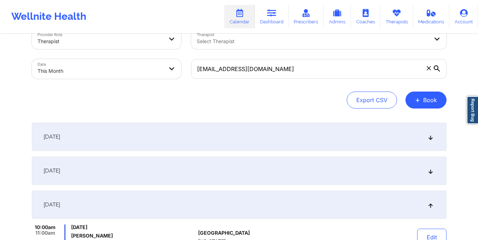
scroll to position [0, 0]
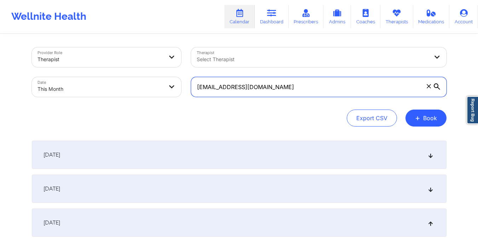
drag, startPoint x: 196, startPoint y: 87, endPoint x: 258, endPoint y: 90, distance: 61.7
click at [258, 90] on input "[EMAIL_ADDRESS][DOMAIN_NAME]" at bounding box center [319, 87] width 256 height 20
paste input "keanne.[PERSON_NAME]"
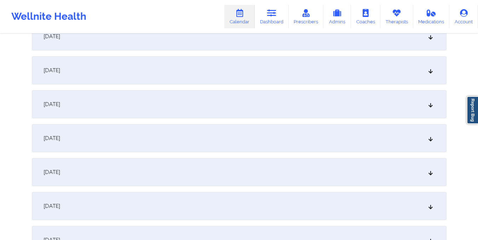
scroll to position [119, 0]
click at [251, 111] on div "[DATE]" at bounding box center [239, 104] width 415 height 28
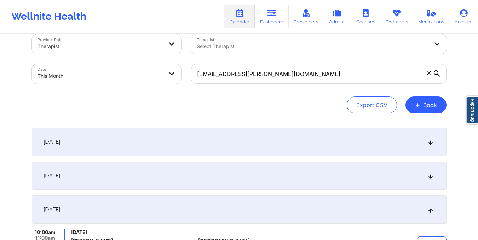
scroll to position [12, 0]
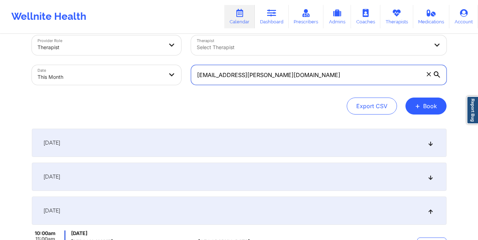
drag, startPoint x: 198, startPoint y: 78, endPoint x: 284, endPoint y: 84, distance: 85.9
click at [284, 84] on input "[EMAIL_ADDRESS][PERSON_NAME][DOMAIN_NAME]" at bounding box center [319, 75] width 256 height 20
paste input "[EMAIL_ADDRESS]"
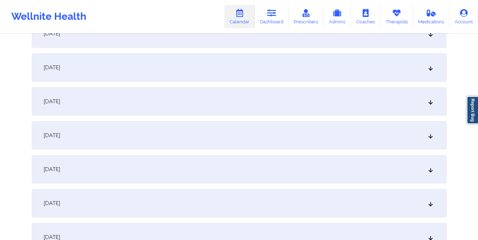
scroll to position [124, 0]
click at [263, 99] on div "[DATE]" at bounding box center [239, 99] width 415 height 28
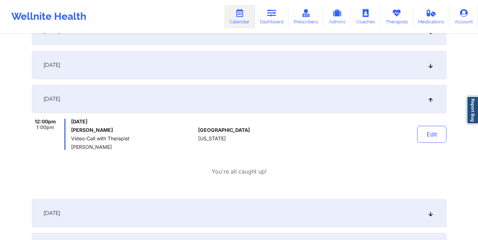
scroll to position [0, 0]
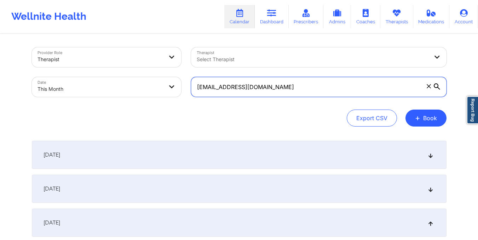
drag, startPoint x: 195, startPoint y: 86, endPoint x: 279, endPoint y: 88, distance: 83.9
click at [279, 88] on input "[EMAIL_ADDRESS][DOMAIN_NAME]" at bounding box center [319, 87] width 256 height 20
paste input "[EMAIL_ADDRESS]"
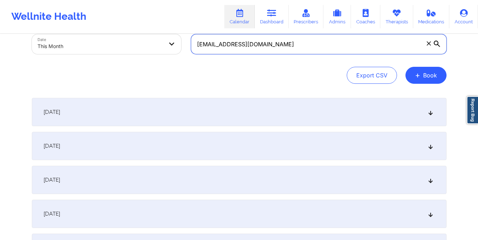
scroll to position [75, 0]
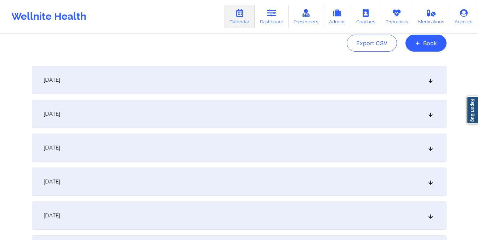
click at [229, 155] on div "[DATE]" at bounding box center [239, 148] width 415 height 28
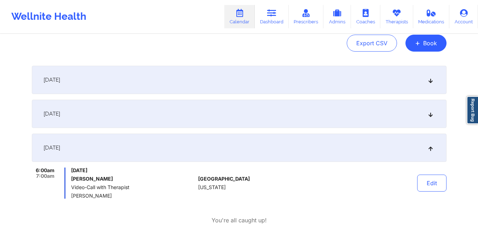
scroll to position [0, 0]
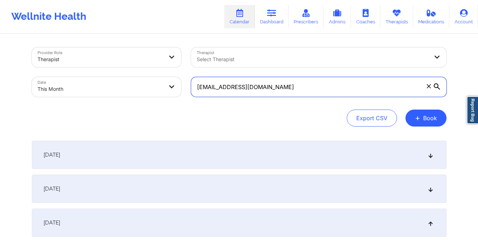
drag, startPoint x: 194, startPoint y: 87, endPoint x: 287, endPoint y: 91, distance: 93.5
click at [287, 91] on input "[EMAIL_ADDRESS][DOMAIN_NAME]" at bounding box center [319, 87] width 256 height 20
paste input "[EMAIL_ADDRESS]"
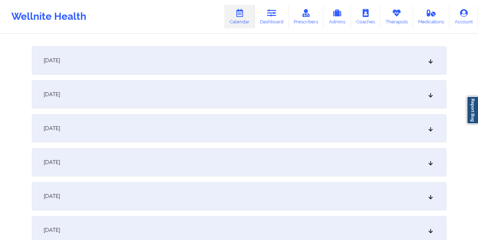
scroll to position [95, 0]
click at [257, 138] on div "[DATE]" at bounding box center [239, 128] width 415 height 28
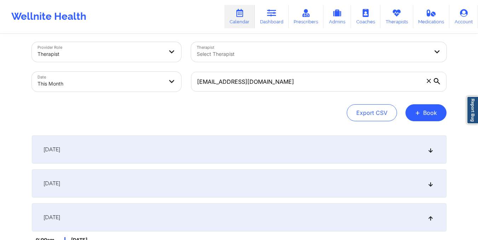
scroll to position [5, 0]
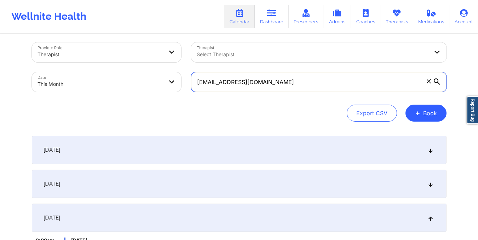
drag, startPoint x: 198, startPoint y: 83, endPoint x: 303, endPoint y: 85, distance: 104.8
click at [303, 85] on input "[EMAIL_ADDRESS][DOMAIN_NAME]" at bounding box center [319, 82] width 256 height 20
paste input "[EMAIL_ADDRESS]"
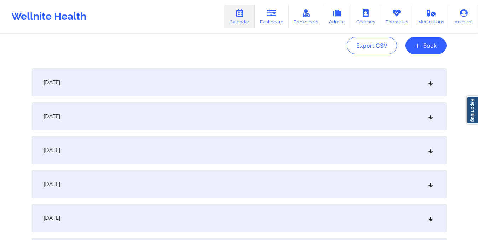
scroll to position [75, 0]
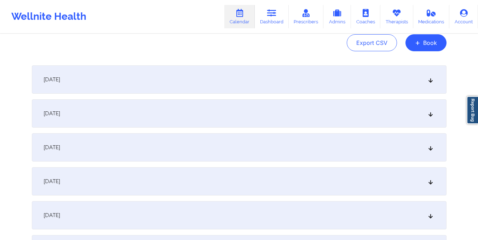
click at [257, 154] on div "[DATE]" at bounding box center [239, 147] width 415 height 28
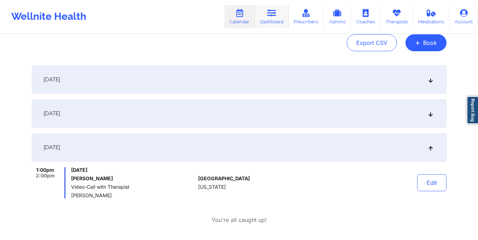
scroll to position [0, 0]
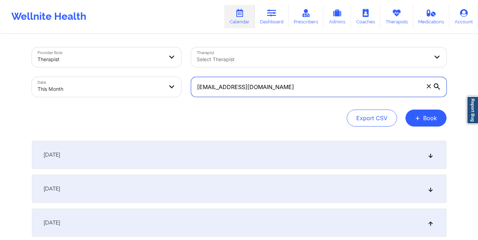
drag, startPoint x: 196, startPoint y: 90, endPoint x: 273, endPoint y: 91, distance: 76.8
click at [273, 91] on input "[EMAIL_ADDRESS][DOMAIN_NAME]" at bounding box center [319, 87] width 256 height 20
paste input "[EMAIL_ADDRESS]"
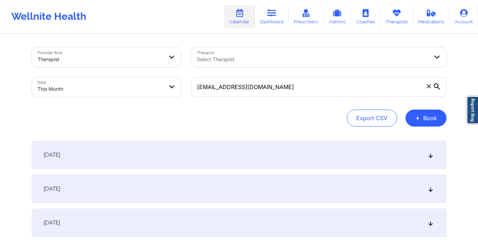
click at [286, 220] on div "[DATE]" at bounding box center [239, 223] width 415 height 28
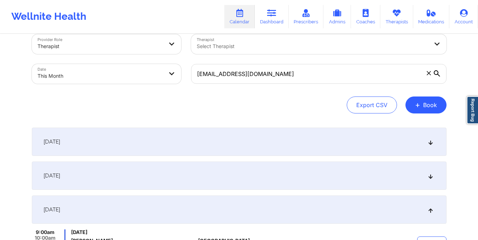
scroll to position [13, 0]
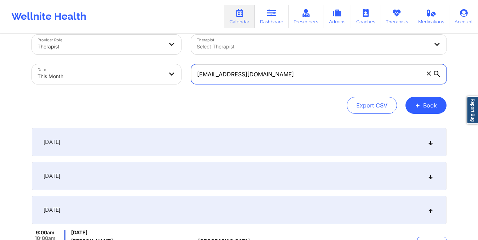
drag, startPoint x: 196, startPoint y: 74, endPoint x: 269, endPoint y: 75, distance: 72.6
click at [269, 75] on input "[EMAIL_ADDRESS][DOMAIN_NAME]" at bounding box center [319, 74] width 256 height 20
paste input "[EMAIL_ADDRESS]"
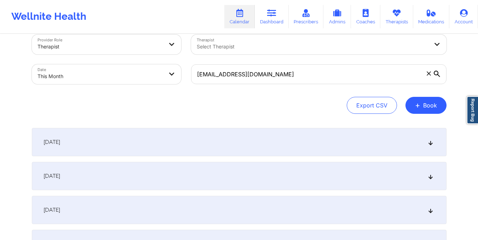
click at [247, 171] on div "[DATE]" at bounding box center [239, 176] width 415 height 28
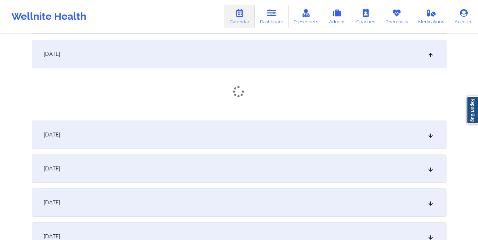
scroll to position [136, 0]
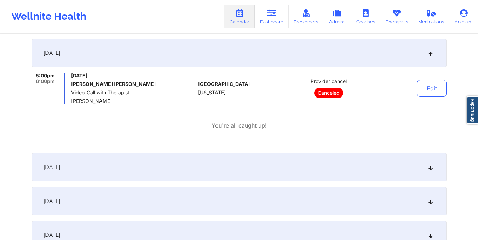
click at [288, 162] on div "[DATE]" at bounding box center [239, 167] width 415 height 28
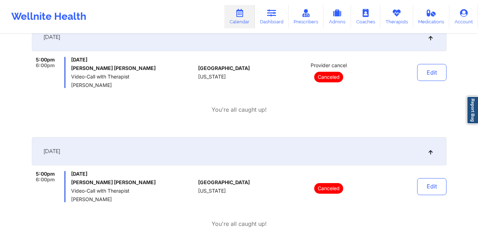
scroll to position [0, 0]
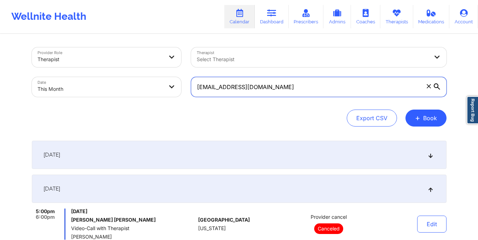
drag, startPoint x: 196, startPoint y: 89, endPoint x: 266, endPoint y: 91, distance: 69.8
click at [266, 91] on input "[EMAIL_ADDRESS][DOMAIN_NAME]" at bounding box center [319, 87] width 256 height 20
paste input "[EMAIL_ADDRESS]"
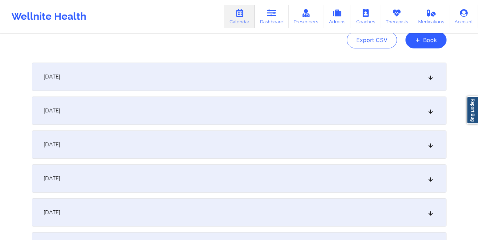
scroll to position [84, 0]
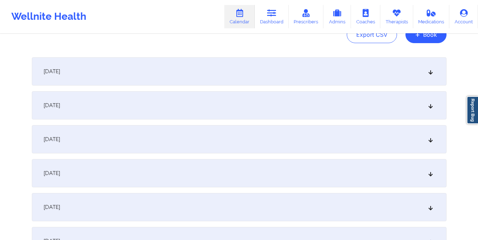
click at [253, 141] on div "[DATE]" at bounding box center [239, 139] width 415 height 28
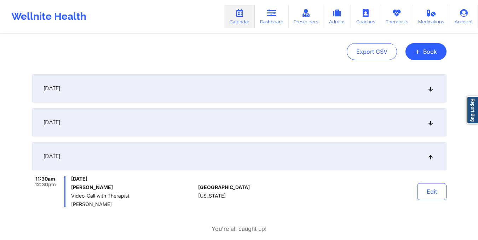
scroll to position [0, 0]
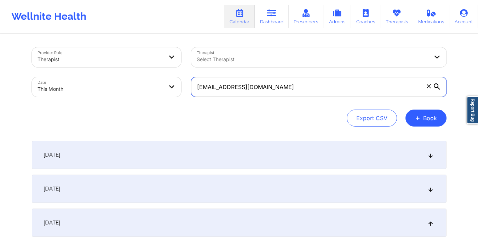
drag, startPoint x: 196, startPoint y: 87, endPoint x: 287, endPoint y: 90, distance: 90.3
click at [287, 90] on input "[EMAIL_ADDRESS][DOMAIN_NAME]" at bounding box center [319, 87] width 256 height 20
paste input "carinadumian"
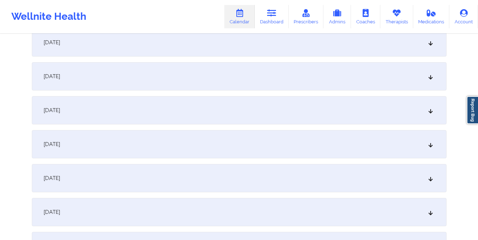
scroll to position [180, 0]
click at [246, 54] on div "[DATE]" at bounding box center [239, 43] width 415 height 28
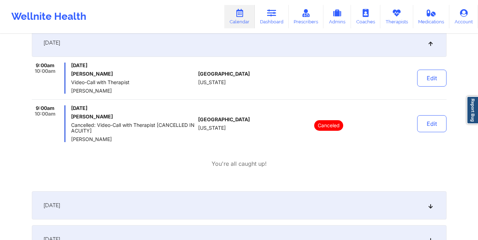
scroll to position [0, 0]
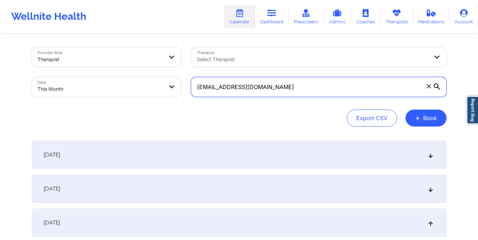
drag, startPoint x: 196, startPoint y: 84, endPoint x: 278, endPoint y: 90, distance: 81.6
click at [278, 90] on input "[EMAIL_ADDRESS][DOMAIN_NAME]" at bounding box center [319, 87] width 256 height 20
paste input "lawlegalapril"
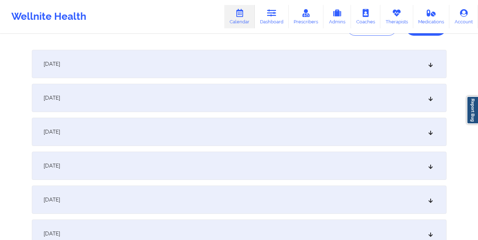
scroll to position [93, 0]
click at [254, 134] on div "[DATE]" at bounding box center [239, 130] width 415 height 28
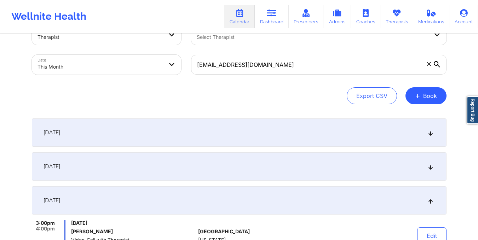
scroll to position [0, 0]
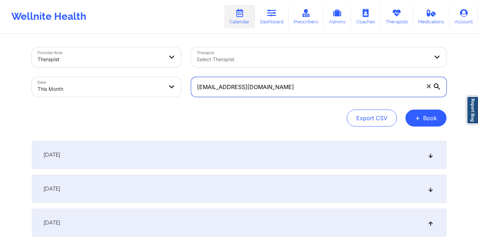
drag, startPoint x: 197, startPoint y: 87, endPoint x: 266, endPoint y: 92, distance: 68.5
click at [266, 92] on input "[EMAIL_ADDRESS][DOMAIN_NAME]" at bounding box center [319, 87] width 256 height 20
paste input "cheyanna.adapt"
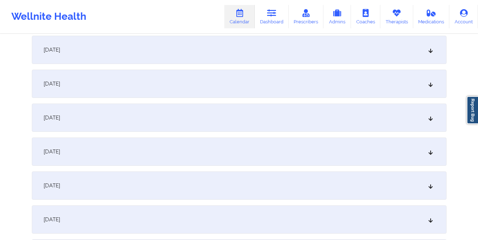
scroll to position [106, 0]
click at [253, 127] on div "[DATE]" at bounding box center [239, 117] width 415 height 28
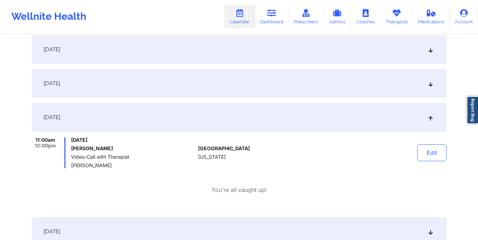
scroll to position [0, 0]
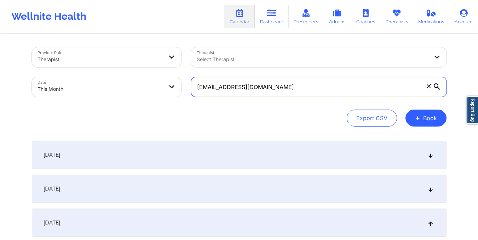
drag, startPoint x: 198, startPoint y: 87, endPoint x: 273, endPoint y: 90, distance: 75.5
click at [273, 90] on input "[EMAIL_ADDRESS][DOMAIN_NAME]" at bounding box center [319, 87] width 256 height 20
paste input "[EMAIL_ADDRESS][DOMAIN_NAME]"
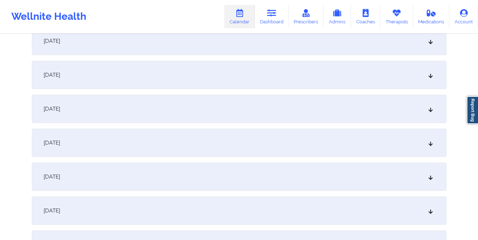
scroll to position [114, 0]
click at [232, 107] on div "[DATE]" at bounding box center [239, 109] width 415 height 28
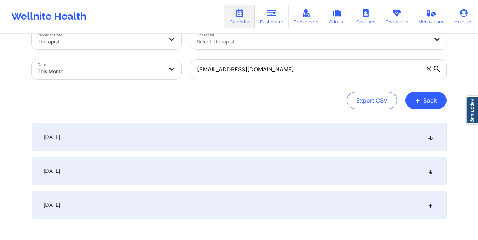
scroll to position [0, 0]
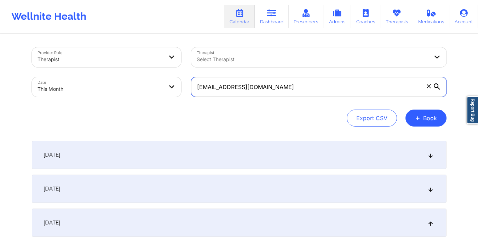
drag, startPoint x: 196, startPoint y: 90, endPoint x: 270, endPoint y: 90, distance: 73.3
click at [270, 90] on input "[EMAIL_ADDRESS][DOMAIN_NAME]" at bounding box center [319, 87] width 256 height 20
paste input "[EMAIL_ADDRESS][DOMAIN_NAME]"
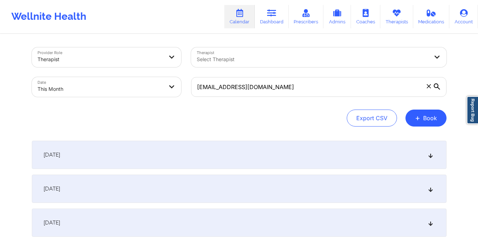
click at [197, 220] on div "[DATE]" at bounding box center [239, 223] width 415 height 28
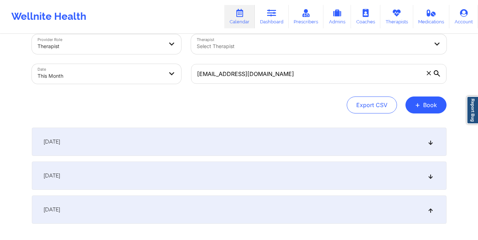
scroll to position [10, 0]
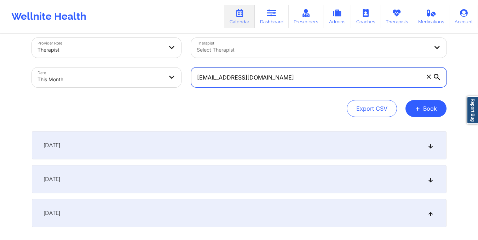
drag, startPoint x: 198, startPoint y: 76, endPoint x: 274, endPoint y: 87, distance: 77.3
click at [274, 87] on div "[EMAIL_ADDRESS][DOMAIN_NAME]" at bounding box center [319, 78] width 266 height 30
paste input "correalino92"
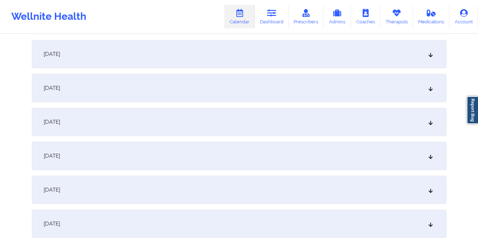
scroll to position [101, 0]
click at [222, 131] on div "[DATE]" at bounding box center [239, 122] width 415 height 28
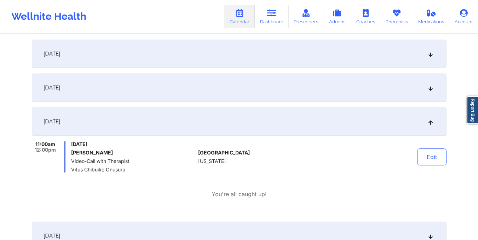
scroll to position [0, 0]
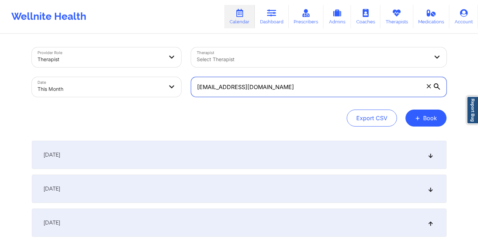
drag, startPoint x: 197, startPoint y: 86, endPoint x: 264, endPoint y: 96, distance: 67.9
click at [264, 96] on input "[EMAIL_ADDRESS][DOMAIN_NAME]" at bounding box center [319, 87] width 256 height 20
paste input "[PERSON_NAME].[PERSON_NAME].[PERSON_NAME]"
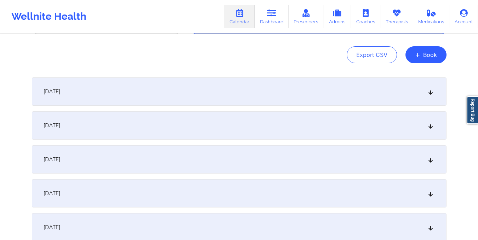
scroll to position [64, 0]
click at [249, 157] on div "[DATE]" at bounding box center [239, 159] width 415 height 28
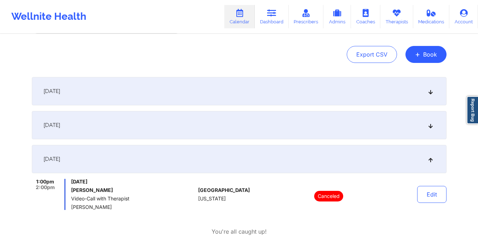
scroll to position [0, 0]
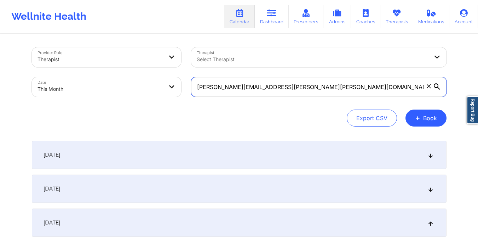
drag, startPoint x: 196, startPoint y: 86, endPoint x: 278, endPoint y: 99, distance: 82.9
click at [278, 99] on div "[PERSON_NAME][EMAIL_ADDRESS][PERSON_NAME][PERSON_NAME][DOMAIN_NAME]" at bounding box center [319, 87] width 266 height 30
paste input "meganlcharette"
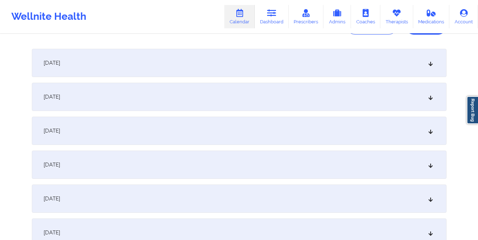
scroll to position [93, 0]
click at [229, 133] on div "[DATE]" at bounding box center [239, 130] width 415 height 28
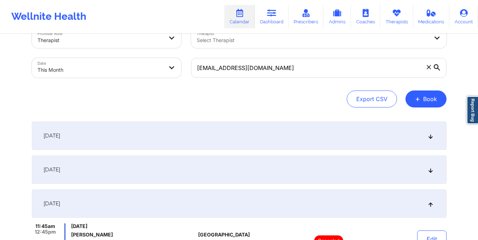
scroll to position [0, 0]
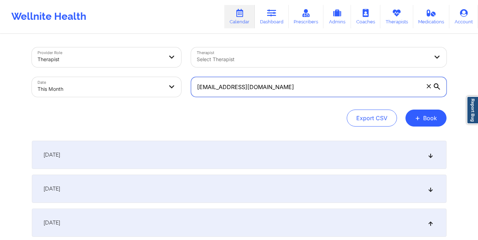
drag, startPoint x: 197, startPoint y: 87, endPoint x: 272, endPoint y: 86, distance: 75.1
click at [272, 86] on input "[EMAIL_ADDRESS][DOMAIN_NAME]" at bounding box center [319, 87] width 256 height 20
paste input "ni.betty2"
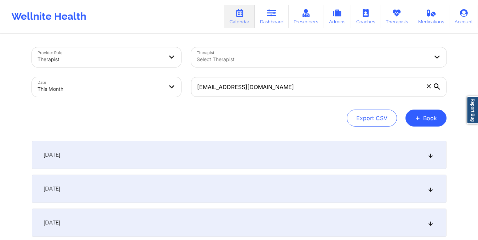
click at [257, 210] on div "[DATE]" at bounding box center [239, 223] width 415 height 28
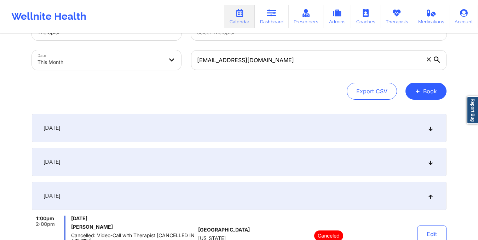
scroll to position [27, 0]
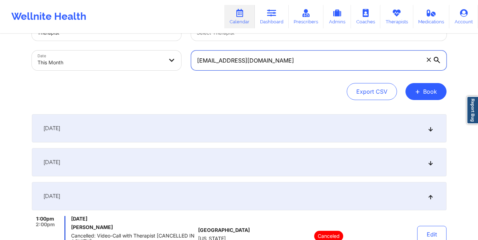
drag, startPoint x: 197, startPoint y: 62, endPoint x: 260, endPoint y: 70, distance: 63.9
click at [260, 70] on input "[EMAIL_ADDRESS][DOMAIN_NAME]" at bounding box center [319, 61] width 256 height 20
paste input "tamarairons450"
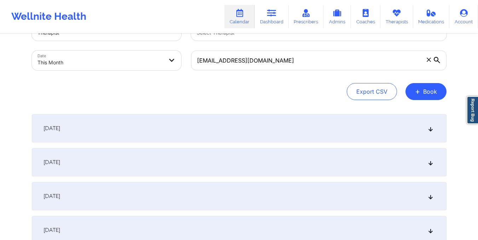
click at [239, 196] on div "[DATE]" at bounding box center [239, 196] width 415 height 28
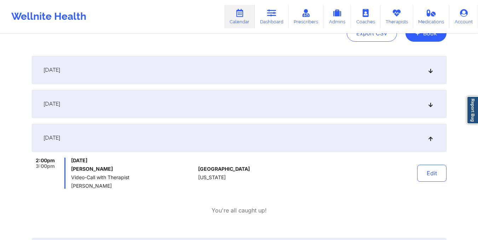
scroll to position [7, 0]
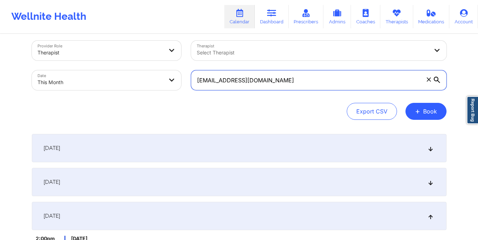
drag, startPoint x: 196, startPoint y: 80, endPoint x: 278, endPoint y: 83, distance: 81.1
click at [278, 83] on input "[EMAIL_ADDRESS][DOMAIN_NAME]" at bounding box center [319, 80] width 256 height 20
paste input "[EMAIL_ADDRESS]"
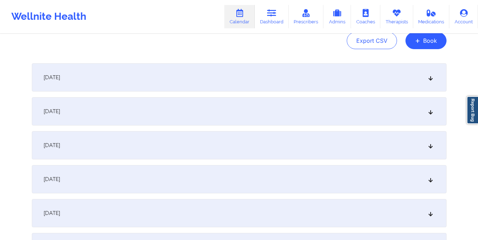
scroll to position [79, 0]
click at [203, 148] on div "[DATE]" at bounding box center [239, 144] width 415 height 28
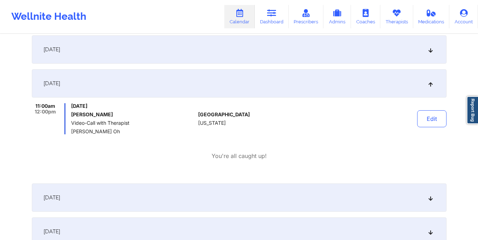
scroll to position [0, 0]
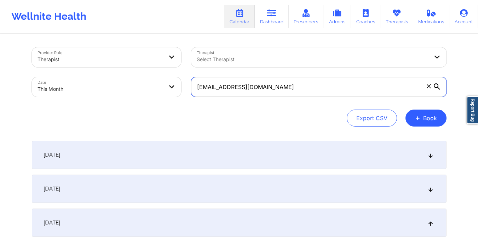
drag, startPoint x: 198, startPoint y: 89, endPoint x: 267, endPoint y: 94, distance: 69.9
click at [267, 94] on input "[EMAIL_ADDRESS][DOMAIN_NAME]" at bounding box center [319, 87] width 256 height 20
paste input "[EMAIL_ADDRESS]"
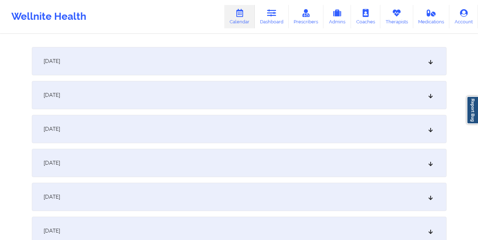
scroll to position [95, 0]
click at [245, 130] on div "[DATE]" at bounding box center [239, 128] width 415 height 28
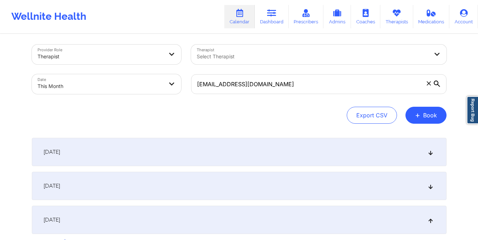
scroll to position [0, 0]
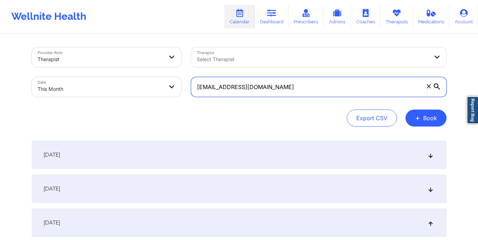
drag, startPoint x: 198, startPoint y: 85, endPoint x: 308, endPoint y: 90, distance: 110.2
click at [308, 90] on input "[EMAIL_ADDRESS][DOMAIN_NAME]" at bounding box center [319, 87] width 256 height 20
paste input "[PERSON_NAME][EMAIL_ADDRESS][PERSON_NAME]"
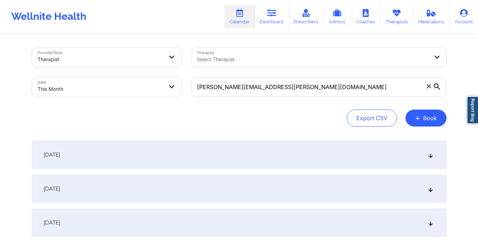
click at [245, 219] on div "[DATE]" at bounding box center [239, 223] width 415 height 28
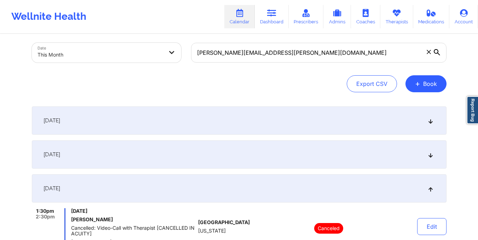
scroll to position [33, 0]
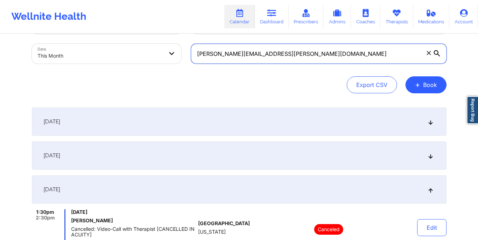
drag, startPoint x: 197, startPoint y: 55, endPoint x: 276, endPoint y: 59, distance: 79.1
click at [276, 59] on input "[PERSON_NAME][EMAIL_ADDRESS][PERSON_NAME][DOMAIN_NAME]" at bounding box center [319, 54] width 256 height 20
paste input "[EMAIL_ADDRESS]"
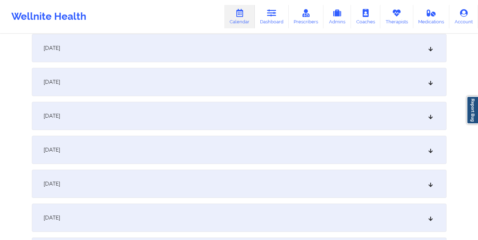
scroll to position [107, 0]
click at [193, 117] on div "[DATE]" at bounding box center [239, 116] width 415 height 28
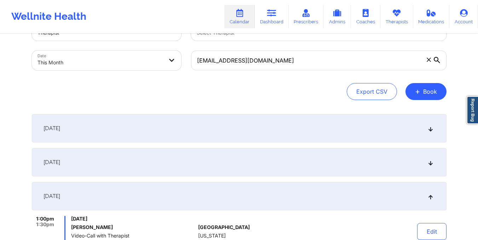
scroll to position [26, 0]
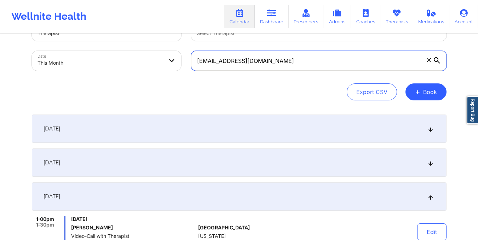
drag, startPoint x: 196, startPoint y: 60, endPoint x: 266, endPoint y: 67, distance: 70.7
click at [266, 67] on input "[EMAIL_ADDRESS][DOMAIN_NAME]" at bounding box center [319, 61] width 256 height 20
paste input "[PERSON_NAME].[PERSON_NAME]"
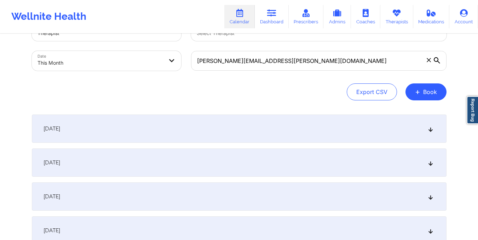
click at [197, 194] on div "[DATE]" at bounding box center [239, 197] width 415 height 28
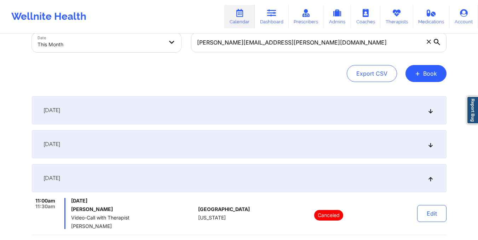
scroll to position [44, 0]
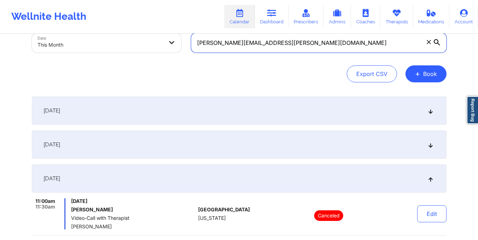
drag, startPoint x: 196, startPoint y: 43, endPoint x: 285, endPoint y: 47, distance: 89.3
click at [285, 47] on input "[PERSON_NAME][EMAIL_ADDRESS][PERSON_NAME][DOMAIN_NAME]" at bounding box center [319, 43] width 256 height 20
paste input "richbarry82"
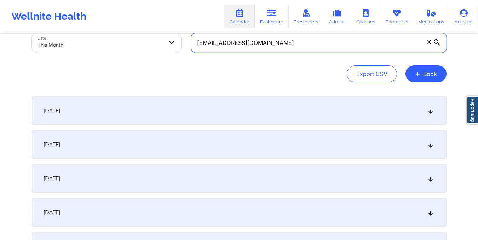
scroll to position [81, 0]
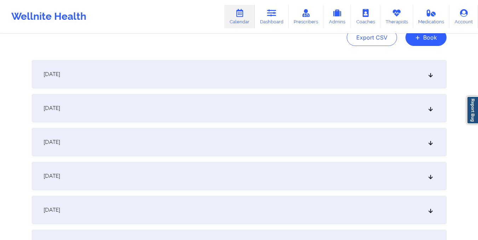
click at [232, 149] on div "[DATE]" at bounding box center [239, 142] width 415 height 28
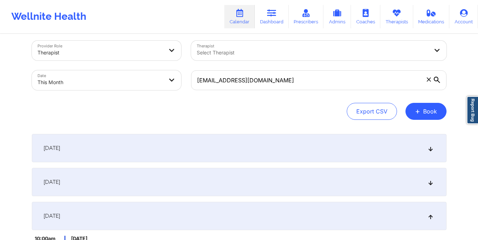
scroll to position [0, 0]
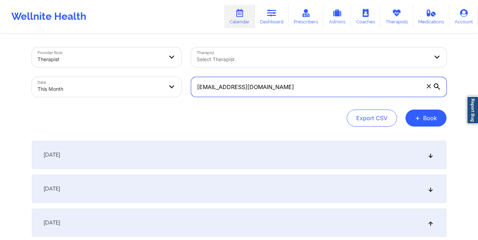
drag, startPoint x: 196, startPoint y: 86, endPoint x: 272, endPoint y: 93, distance: 76.4
click at [272, 93] on input "[EMAIL_ADDRESS][DOMAIN_NAME]" at bounding box center [319, 87] width 256 height 20
paste input "jmscriber@hot"
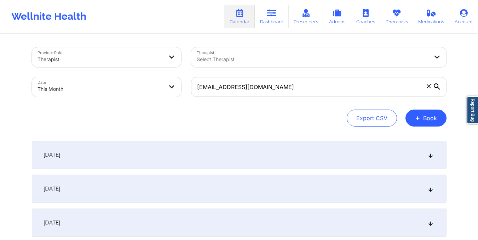
click at [213, 214] on div "[DATE]" at bounding box center [239, 223] width 415 height 28
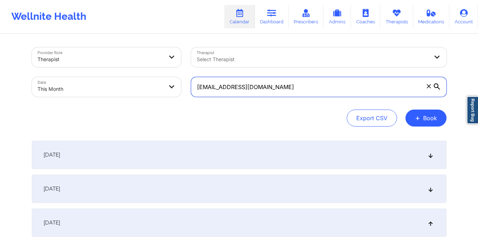
drag, startPoint x: 195, startPoint y: 89, endPoint x: 272, endPoint y: 90, distance: 76.8
click at [272, 90] on input "[EMAIL_ADDRESS][DOMAIN_NAME]" at bounding box center [319, 87] width 256 height 20
paste input "klugester12@g"
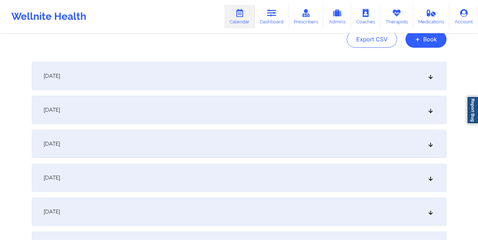
scroll to position [82, 0]
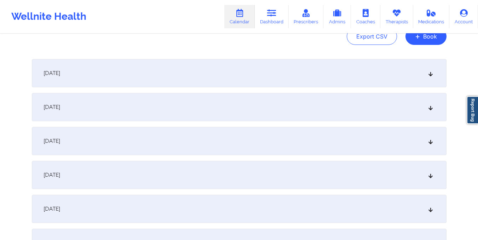
click at [196, 139] on div "[DATE]" at bounding box center [239, 141] width 415 height 28
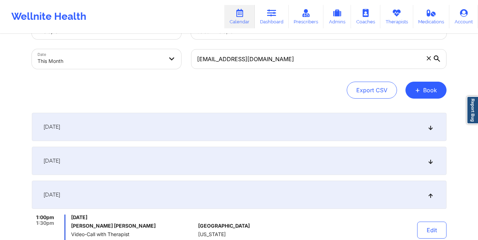
scroll to position [0, 0]
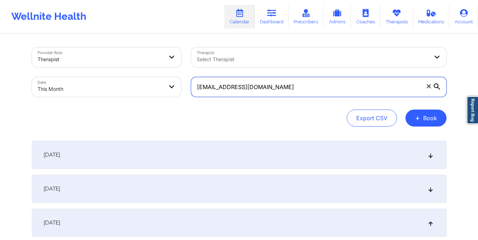
drag, startPoint x: 196, startPoint y: 86, endPoint x: 272, endPoint y: 91, distance: 75.6
click at [272, 91] on input "[EMAIL_ADDRESS][DOMAIN_NAME]" at bounding box center [319, 87] width 256 height 20
paste input "michaelrmcneal"
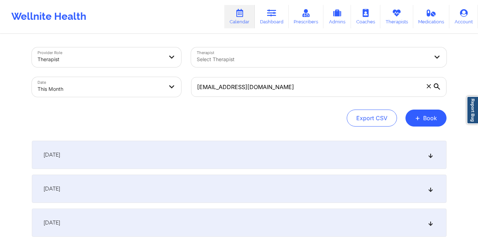
click at [241, 213] on div "[DATE]" at bounding box center [239, 223] width 415 height 28
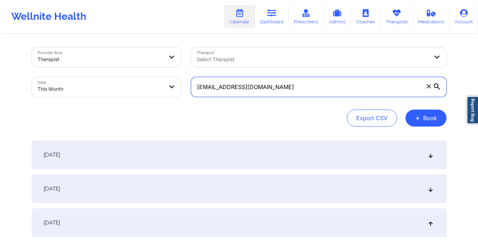
drag, startPoint x: 195, startPoint y: 87, endPoint x: 280, endPoint y: 90, distance: 84.7
click at [280, 90] on input "[EMAIL_ADDRESS][DOMAIN_NAME]" at bounding box center [319, 87] width 256 height 20
paste input "janicewwu"
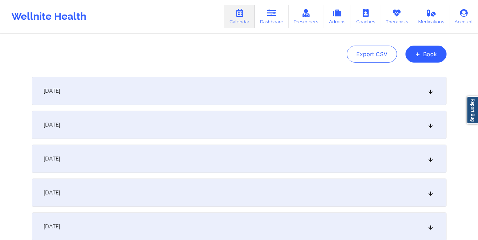
scroll to position [80, 0]
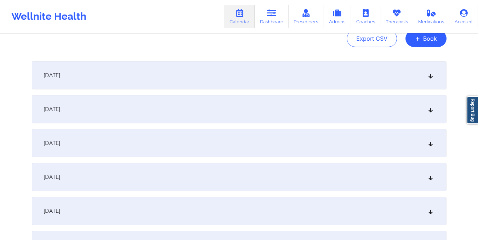
click at [258, 139] on div "[DATE]" at bounding box center [239, 143] width 415 height 28
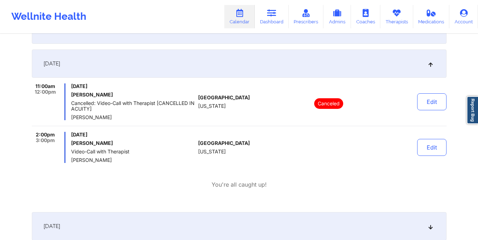
scroll to position [0, 0]
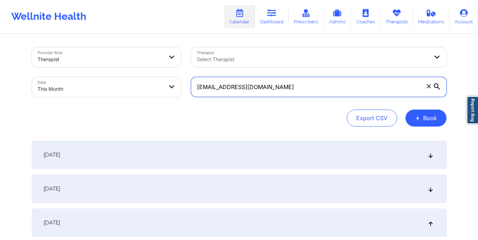
drag, startPoint x: 194, startPoint y: 86, endPoint x: 272, endPoint y: 87, distance: 77.5
click at [272, 87] on input "[EMAIL_ADDRESS][DOMAIN_NAME]" at bounding box center [319, 87] width 256 height 20
paste input "azaleagale36"
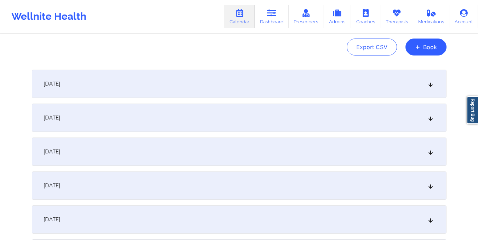
scroll to position [87, 0]
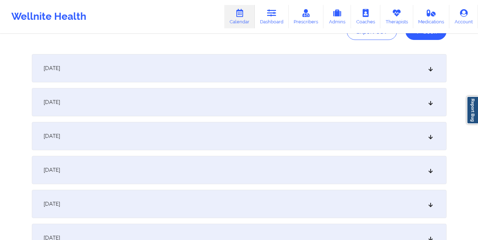
click at [204, 137] on div "[DATE]" at bounding box center [239, 136] width 415 height 28
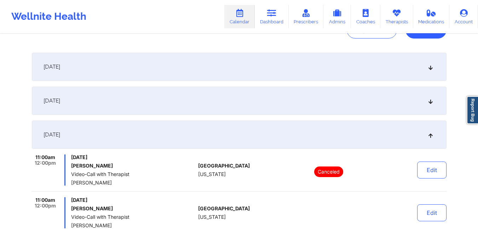
scroll to position [0, 0]
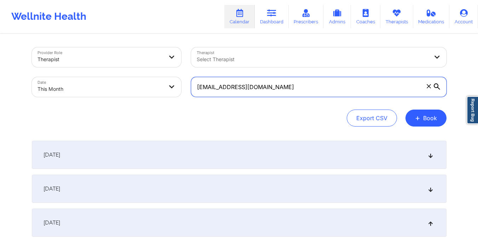
drag, startPoint x: 198, startPoint y: 86, endPoint x: 278, endPoint y: 95, distance: 80.5
click at [278, 95] on input "[EMAIL_ADDRESS][DOMAIN_NAME]" at bounding box center [319, 87] width 256 height 20
paste input "[EMAIL_ADDRESS]"
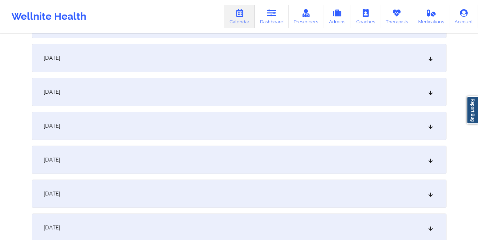
scroll to position [132, 0]
click at [234, 96] on div "[DATE]" at bounding box center [239, 90] width 415 height 28
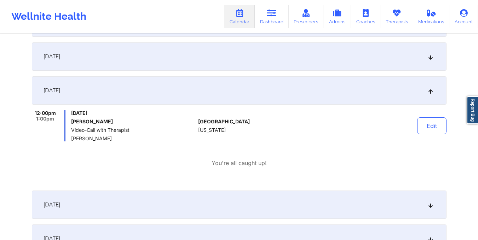
scroll to position [0, 0]
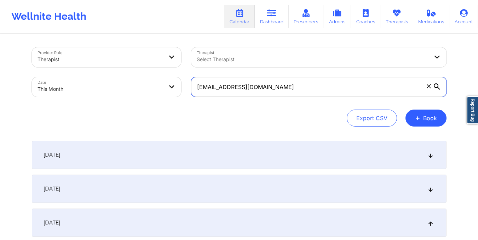
drag, startPoint x: 198, startPoint y: 88, endPoint x: 267, endPoint y: 93, distance: 68.9
click at [267, 93] on input "[EMAIL_ADDRESS][DOMAIN_NAME]" at bounding box center [319, 87] width 256 height 20
paste input "[PERSON_NAME][EMAIL_ADDRESS][PERSON_NAME]"
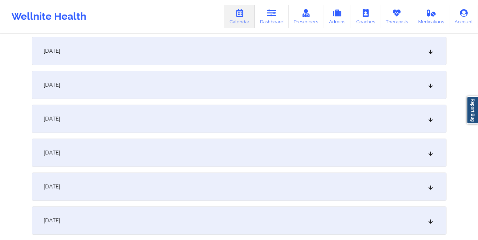
scroll to position [140, 0]
click at [190, 83] on div "[DATE]" at bounding box center [239, 83] width 415 height 28
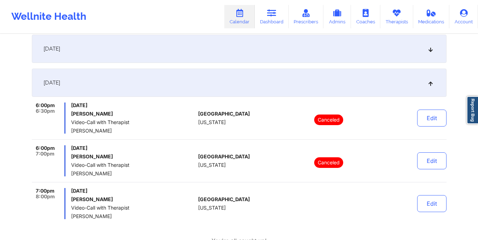
scroll to position [0, 0]
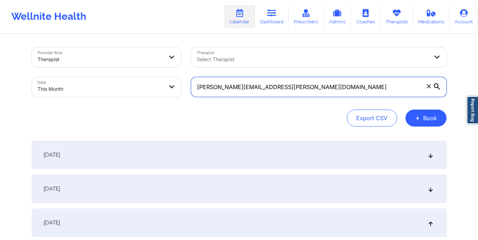
drag, startPoint x: 196, startPoint y: 85, endPoint x: 287, endPoint y: 98, distance: 92.3
click at [287, 98] on div "[PERSON_NAME][EMAIL_ADDRESS][PERSON_NAME][DOMAIN_NAME]" at bounding box center [319, 87] width 266 height 30
paste input "jocelynwhitfield8"
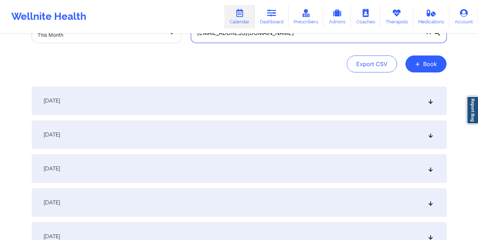
scroll to position [55, 0]
type input "[EMAIL_ADDRESS][DOMAIN_NAME]"
click at [231, 99] on div "[DATE]" at bounding box center [239, 100] width 415 height 28
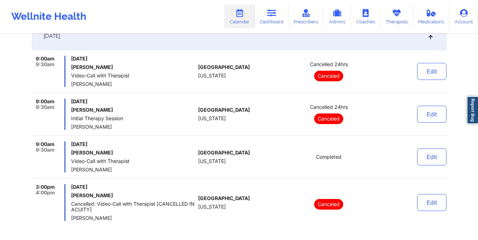
scroll to position [119, 0]
click at [431, 158] on button "Edit" at bounding box center [431, 157] width 29 height 17
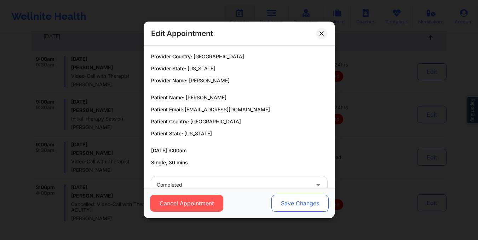
click at [298, 203] on button "Save Changes" at bounding box center [299, 203] width 57 height 17
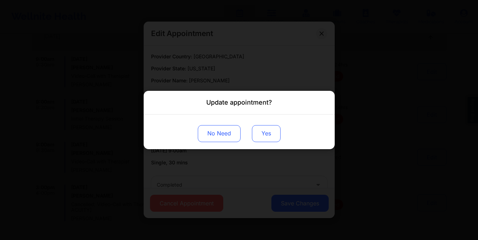
click at [267, 132] on button "Yes" at bounding box center [266, 133] width 29 height 17
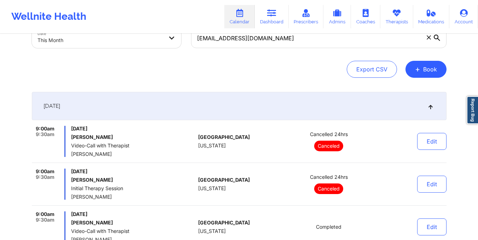
scroll to position [0, 0]
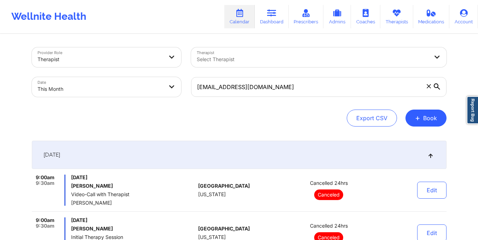
select select "2025-9"
select select "2025-10"
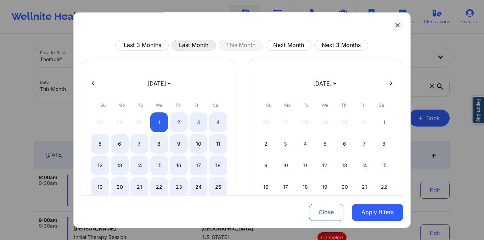
click at [187, 42] on button "Last Month" at bounding box center [193, 45] width 44 height 11
select select "2025-8"
select select "2025-9"
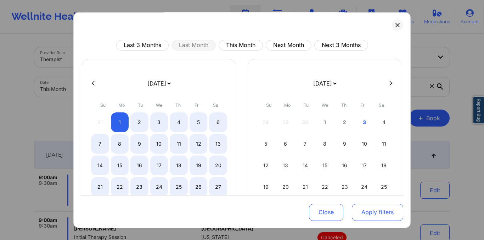
click at [368, 218] on button "Apply filters" at bounding box center [377, 212] width 51 height 17
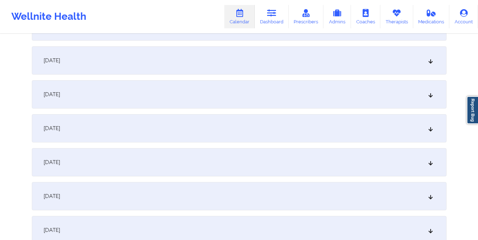
scroll to position [672, 0]
click at [169, 89] on div "[DATE]" at bounding box center [239, 95] width 415 height 28
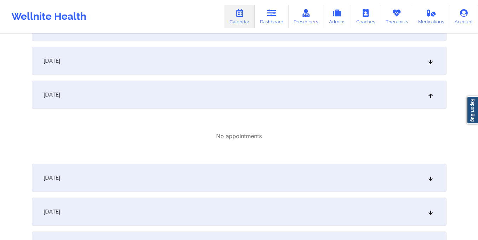
click at [169, 89] on div "[DATE]" at bounding box center [239, 95] width 415 height 28
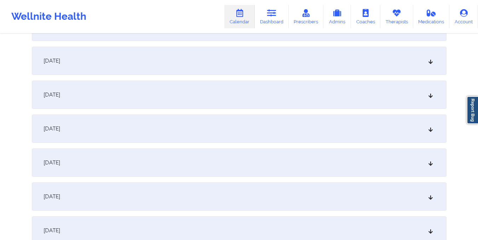
scroll to position [652, 0]
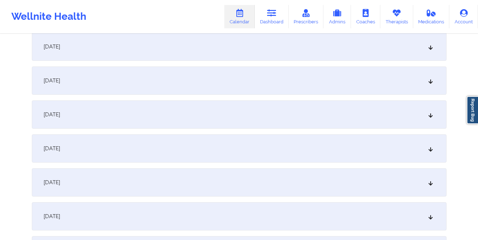
click at [193, 36] on div "[DATE]" at bounding box center [239, 47] width 415 height 28
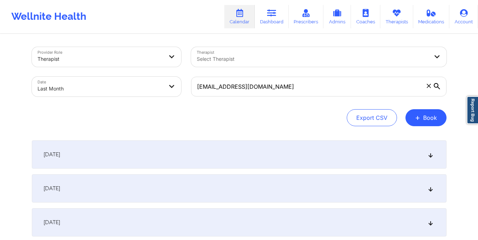
scroll to position [0, 0]
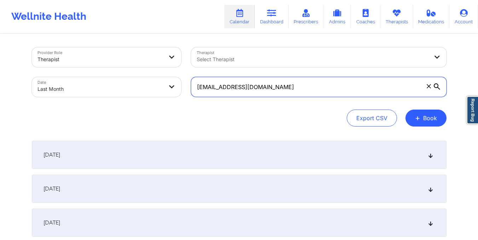
drag, startPoint x: 196, startPoint y: 89, endPoint x: 287, endPoint y: 101, distance: 92.5
click at [287, 101] on div "[EMAIL_ADDRESS][DOMAIN_NAME]" at bounding box center [319, 87] width 266 height 30
paste input "reatzhunter"
type input "[EMAIL_ADDRESS][DOMAIN_NAME]"
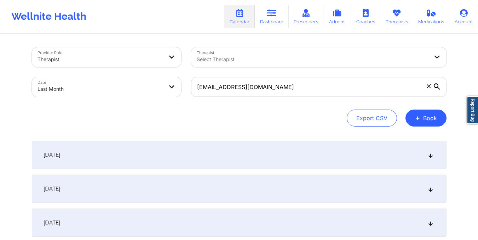
select select "2025-8"
select select "2025-9"
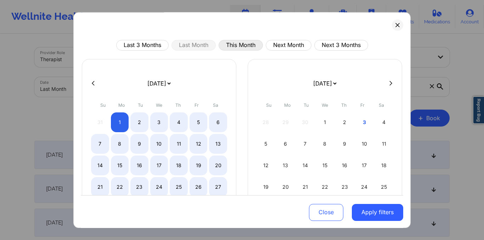
click at [241, 42] on button "This Month" at bounding box center [240, 45] width 44 height 11
select select "2025-9"
select select "2025-10"
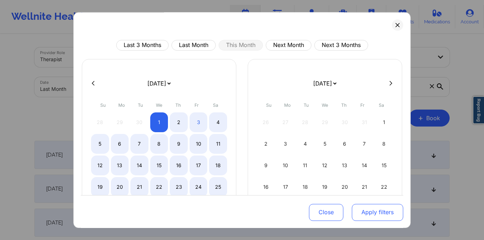
click at [375, 217] on button "Apply filters" at bounding box center [377, 212] width 51 height 17
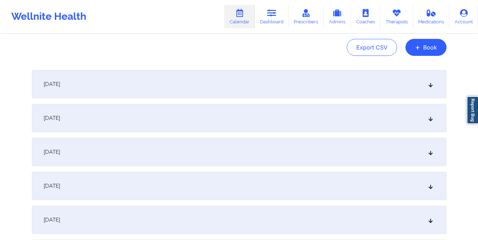
scroll to position [71, 0]
click at [279, 119] on div "[DATE]" at bounding box center [239, 118] width 415 height 28
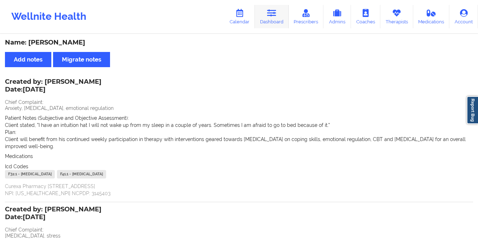
click at [274, 18] on link "Dashboard" at bounding box center [272, 16] width 34 height 23
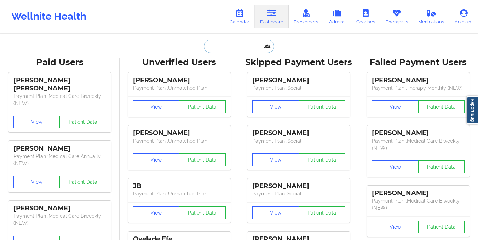
click at [223, 52] on input "text" at bounding box center [239, 46] width 70 height 13
paste input "[EMAIL_ADDRESS][DOMAIN_NAME]"
type input "[EMAIL_ADDRESS][DOMAIN_NAME]"
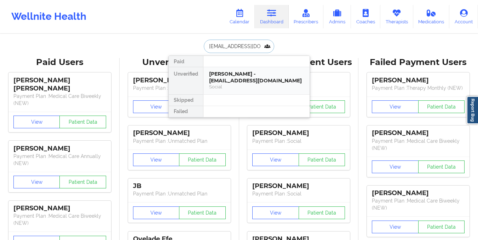
click at [235, 76] on div "Jeannette Reatz - jreatzhunter@gmail.com" at bounding box center [256, 77] width 95 height 13
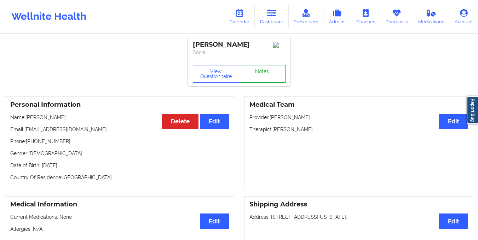
click at [268, 75] on link "Notes" at bounding box center [262, 74] width 47 height 18
